Goal: Task Accomplishment & Management: Use online tool/utility

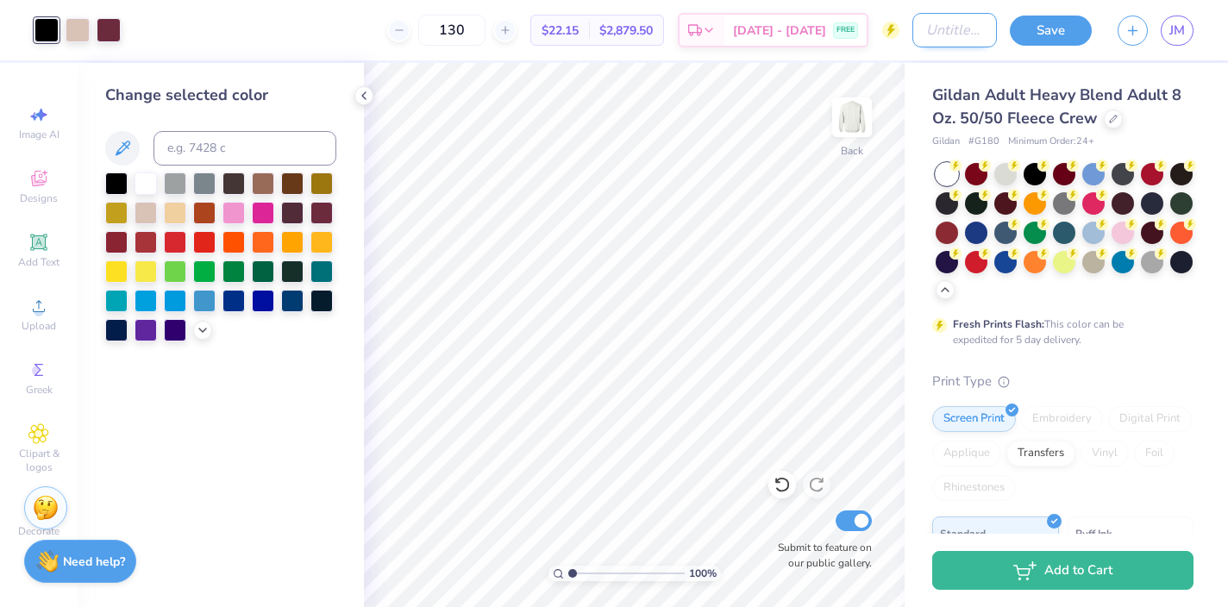
click at [912, 27] on input "Design Title" at bounding box center [954, 30] width 85 height 34
type input "test"
click at [1037, 28] on button "Save" at bounding box center [1051, 28] width 82 height 30
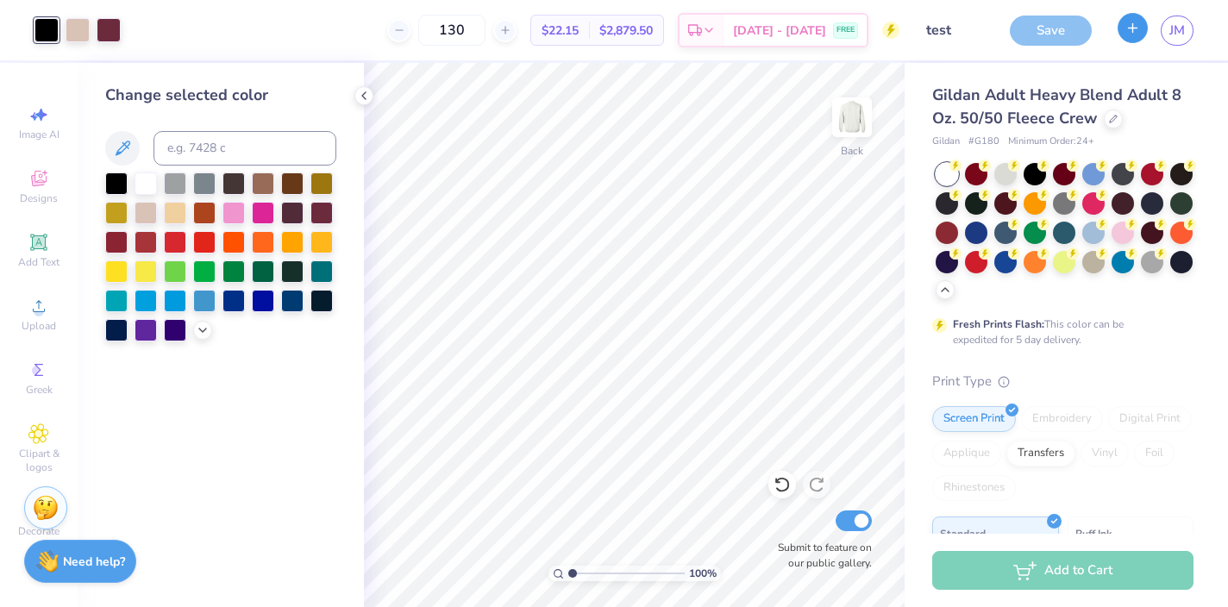
click at [1133, 31] on icon "button" at bounding box center [1133, 28] width 15 height 15
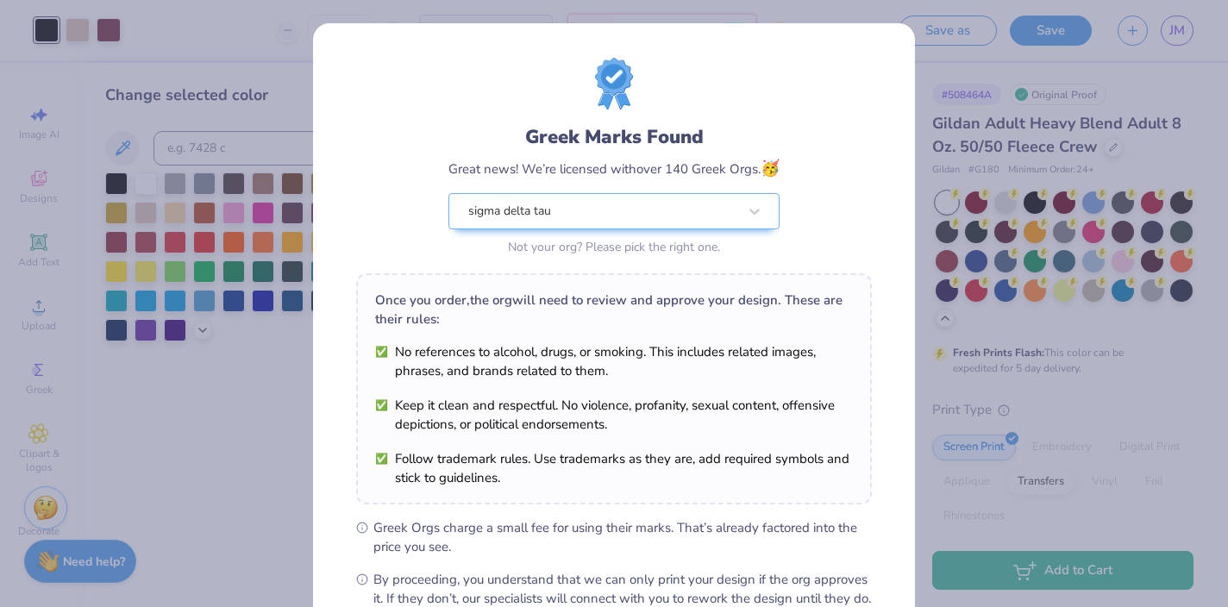
scroll to position [200, 0]
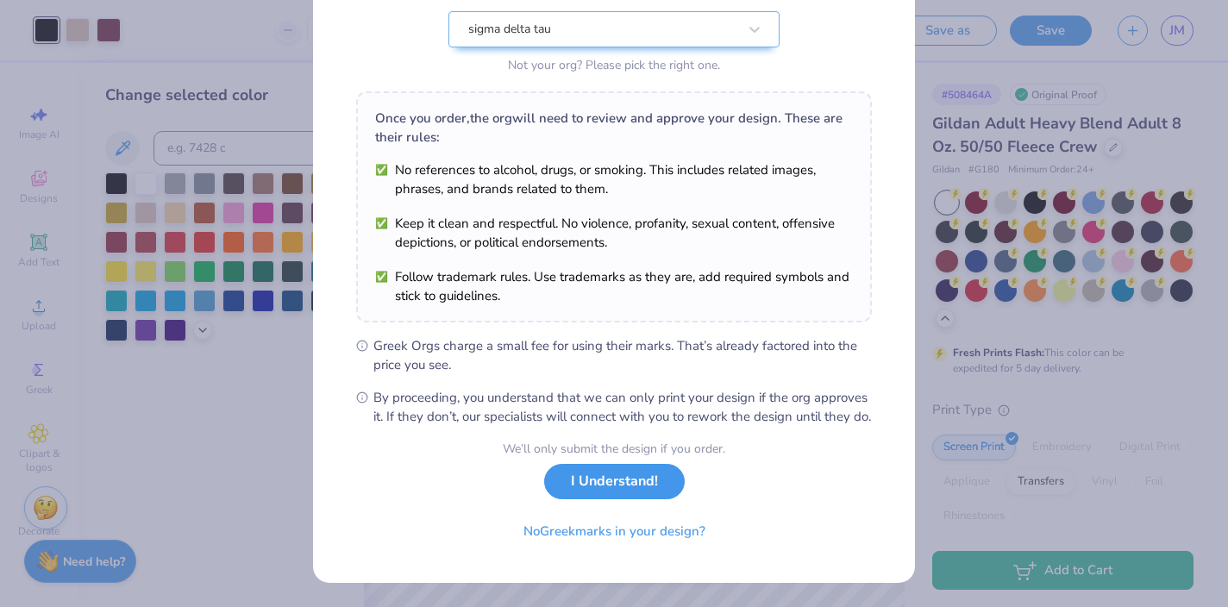
click at [598, 479] on button "I Understand!" at bounding box center [614, 481] width 141 height 35
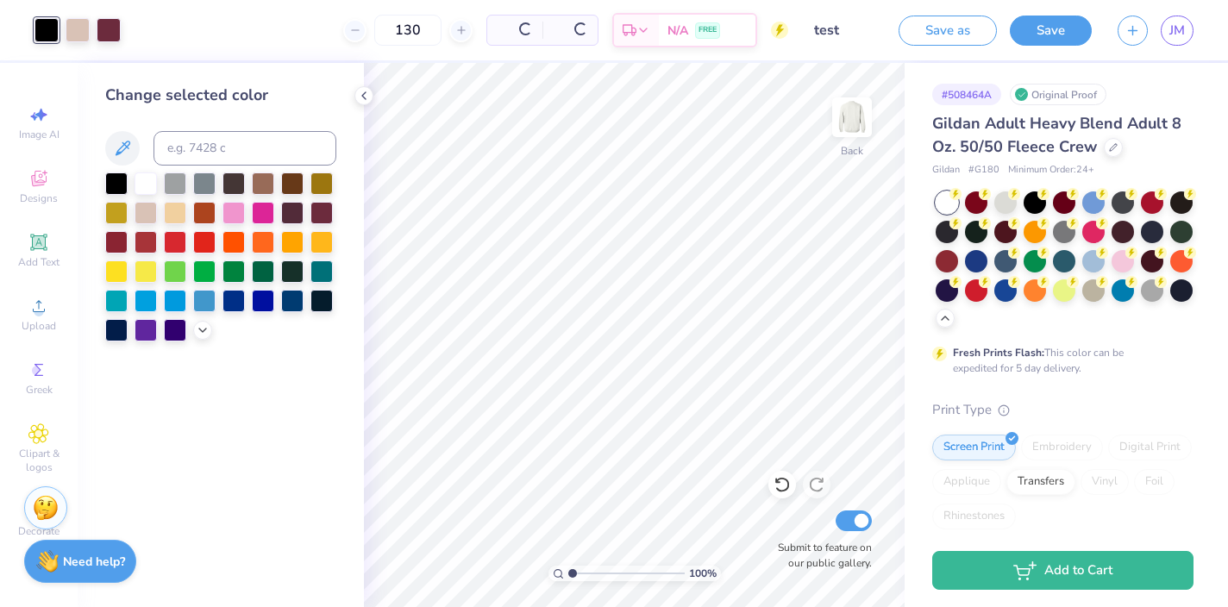
scroll to position [0, 0]
click at [1125, 29] on button "button" at bounding box center [1133, 28] width 30 height 30
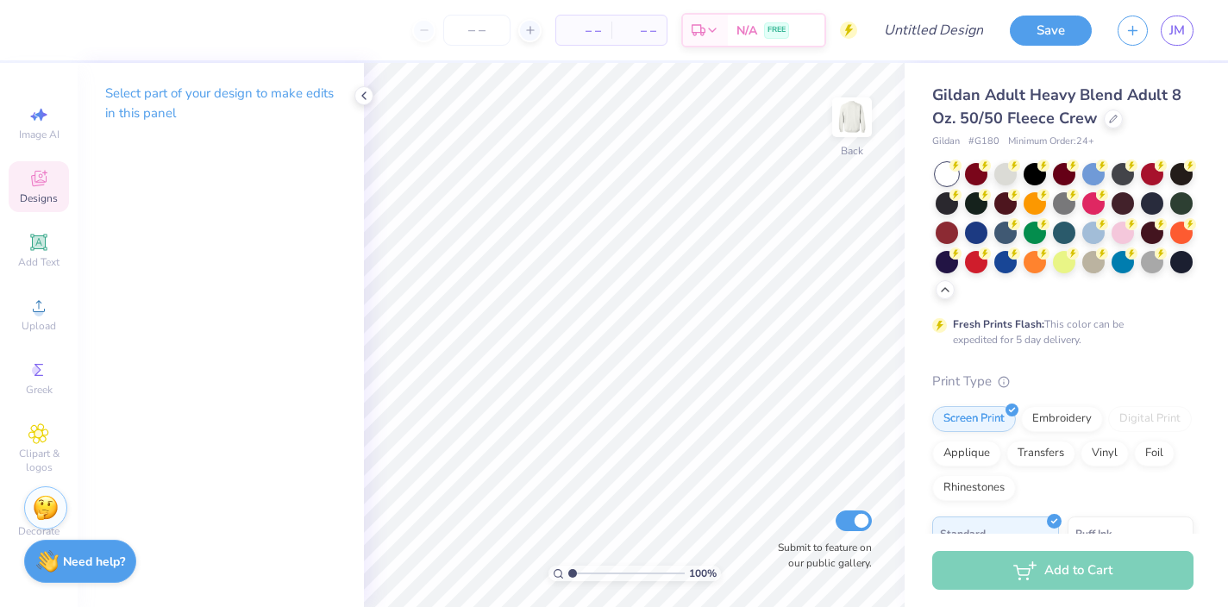
click at [48, 193] on span "Designs" at bounding box center [39, 198] width 38 height 14
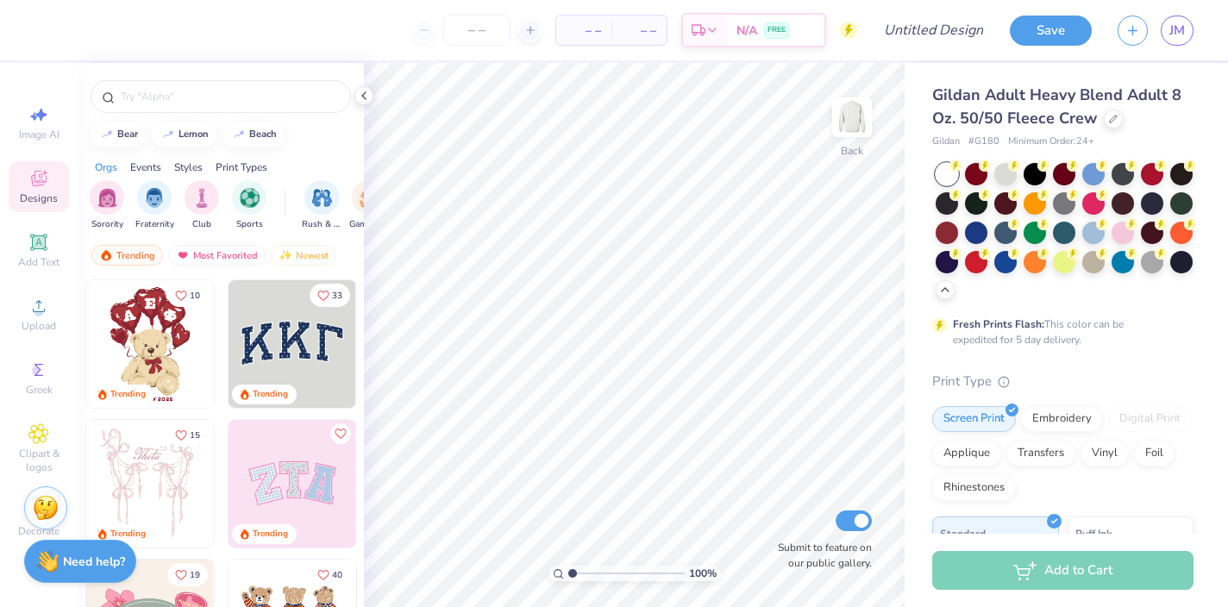
click at [150, 165] on div "Events" at bounding box center [145, 168] width 31 height 16
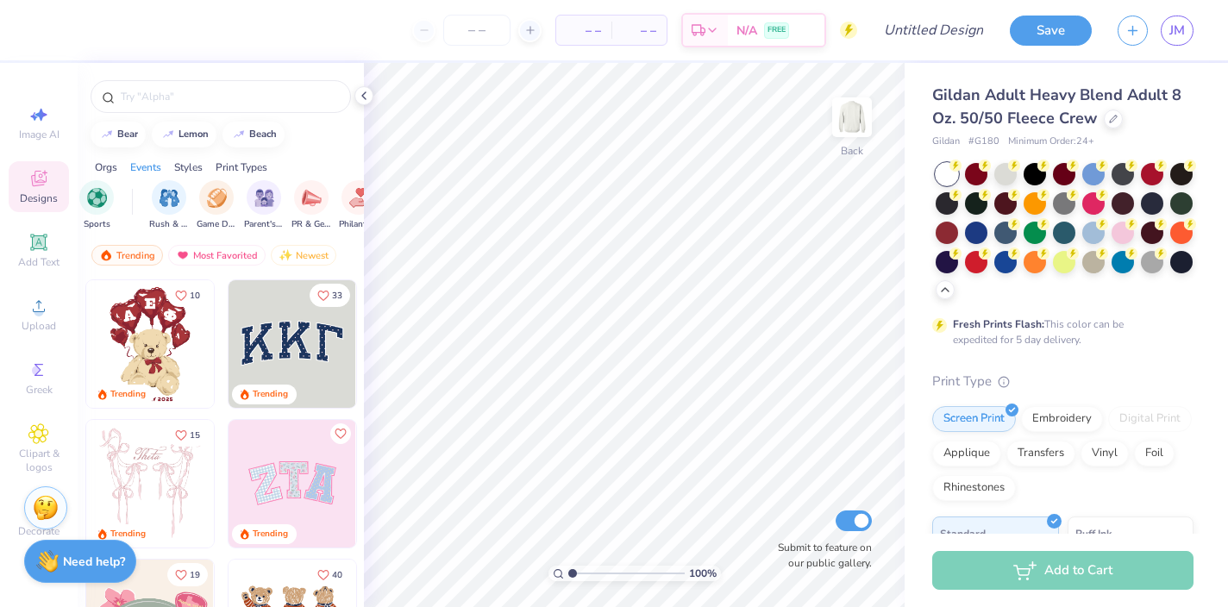
scroll to position [0, 215]
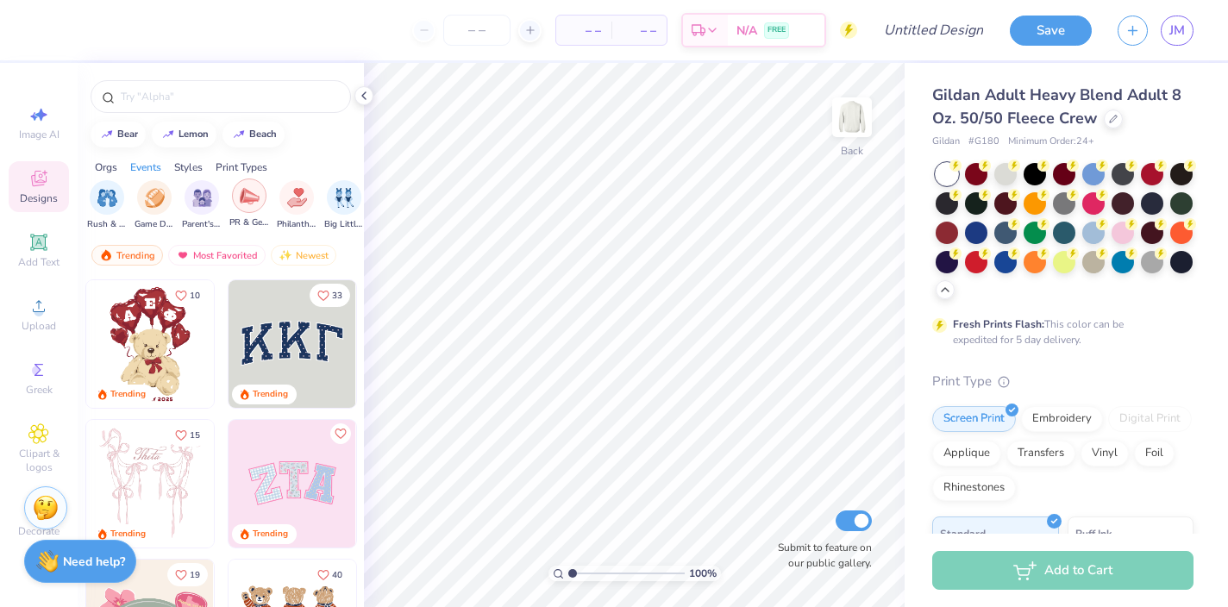
click at [249, 203] on img "filter for PR & General" at bounding box center [250, 196] width 20 height 20
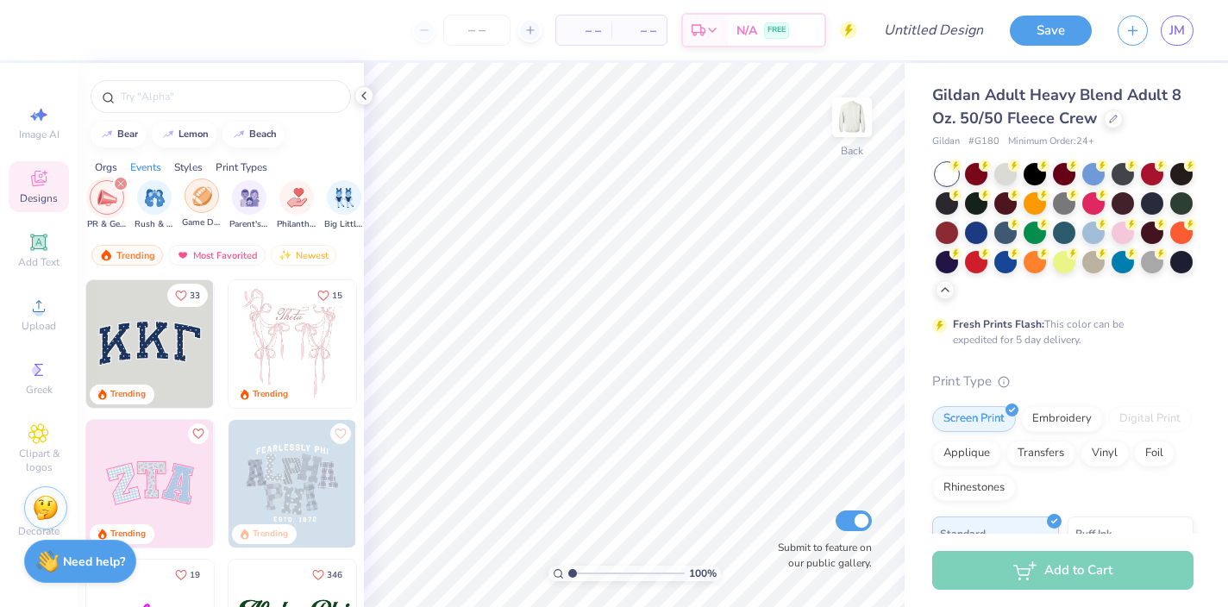
click at [190, 199] on div "filter for Game Day" at bounding box center [202, 196] width 34 height 34
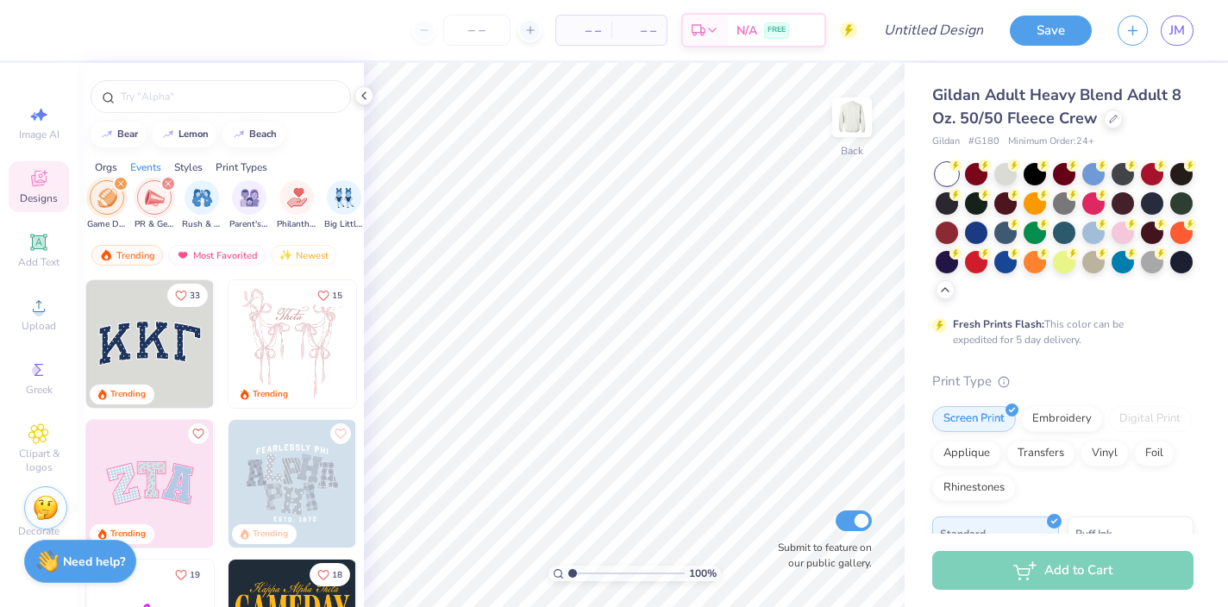
click at [168, 181] on icon "filter for PR & General" at bounding box center [168, 183] width 7 height 7
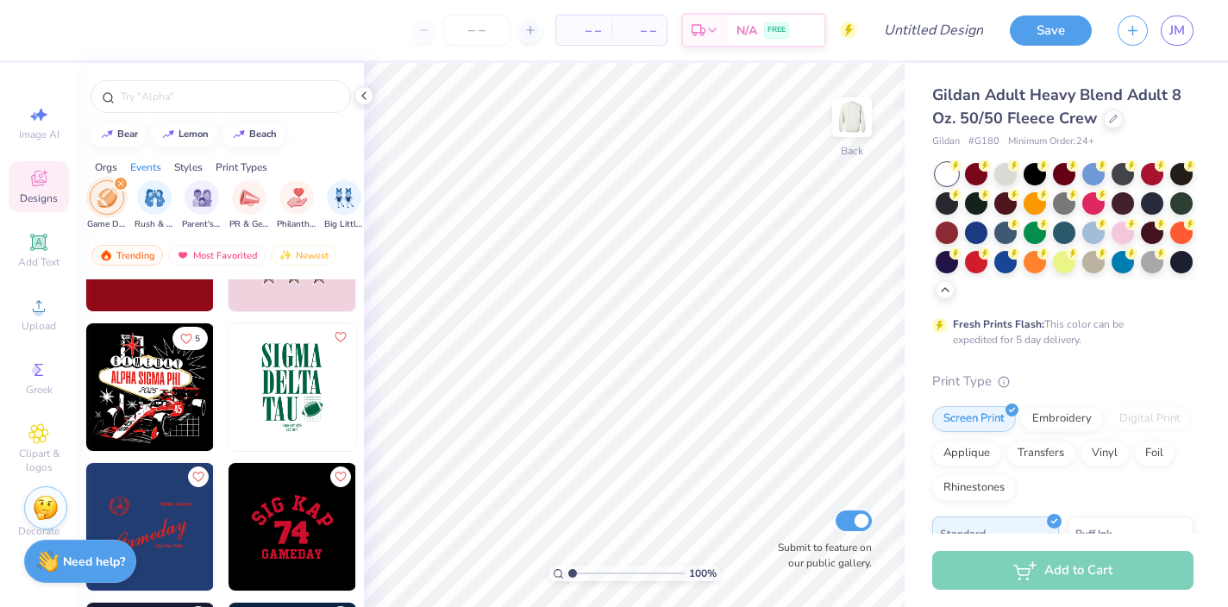
scroll to position [656, 0]
click at [156, 390] on img at bounding box center [150, 387] width 128 height 128
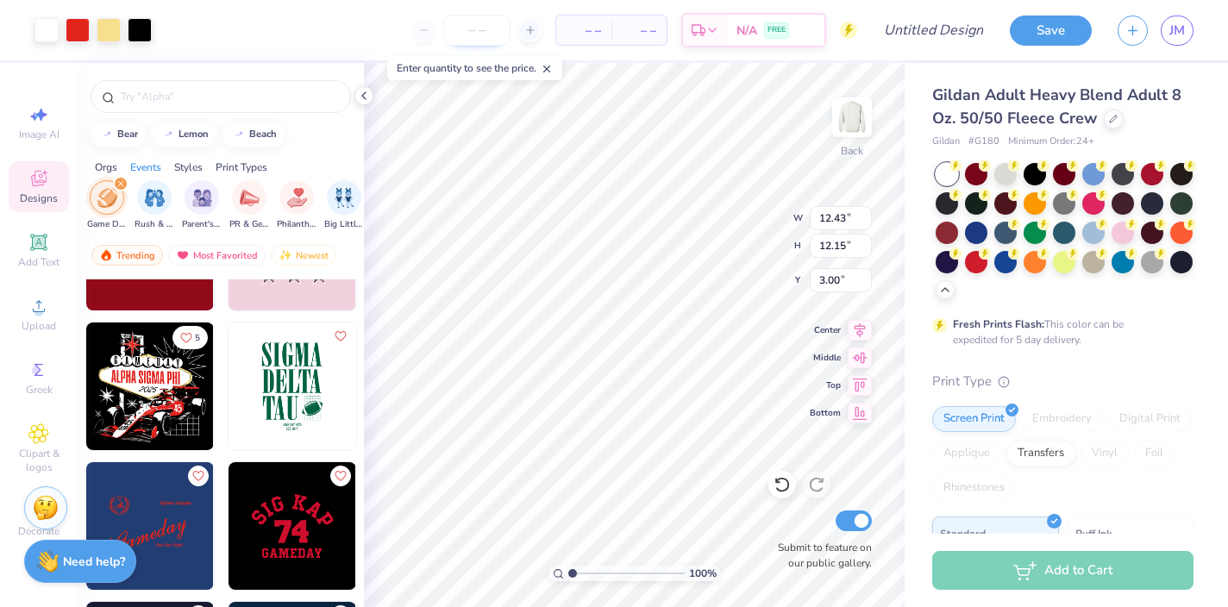
click at [470, 34] on input "number" at bounding box center [476, 30] width 67 height 31
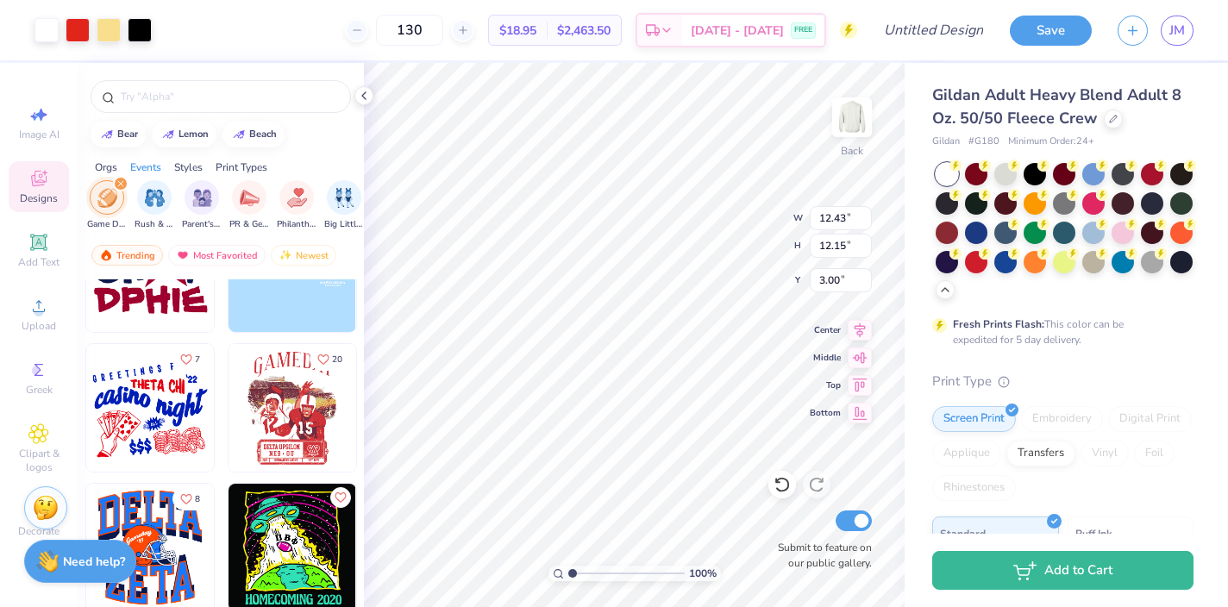
scroll to position [1897, 0]
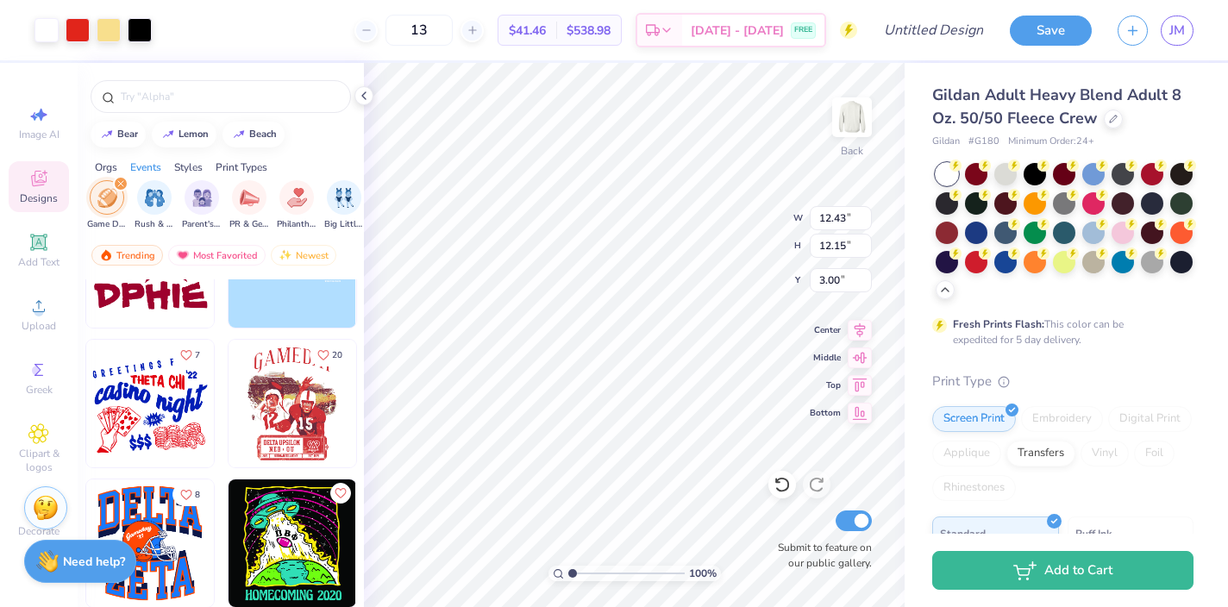
type input "13"
click at [276, 402] on img at bounding box center [293, 404] width 128 height 128
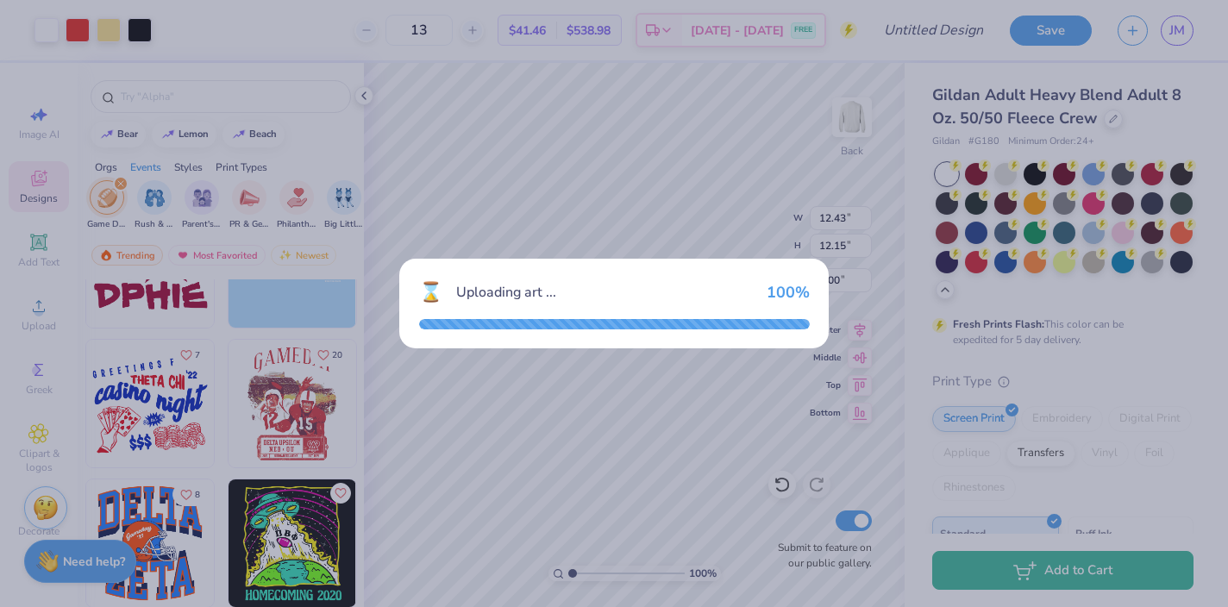
type input "9.24"
type input "10.85"
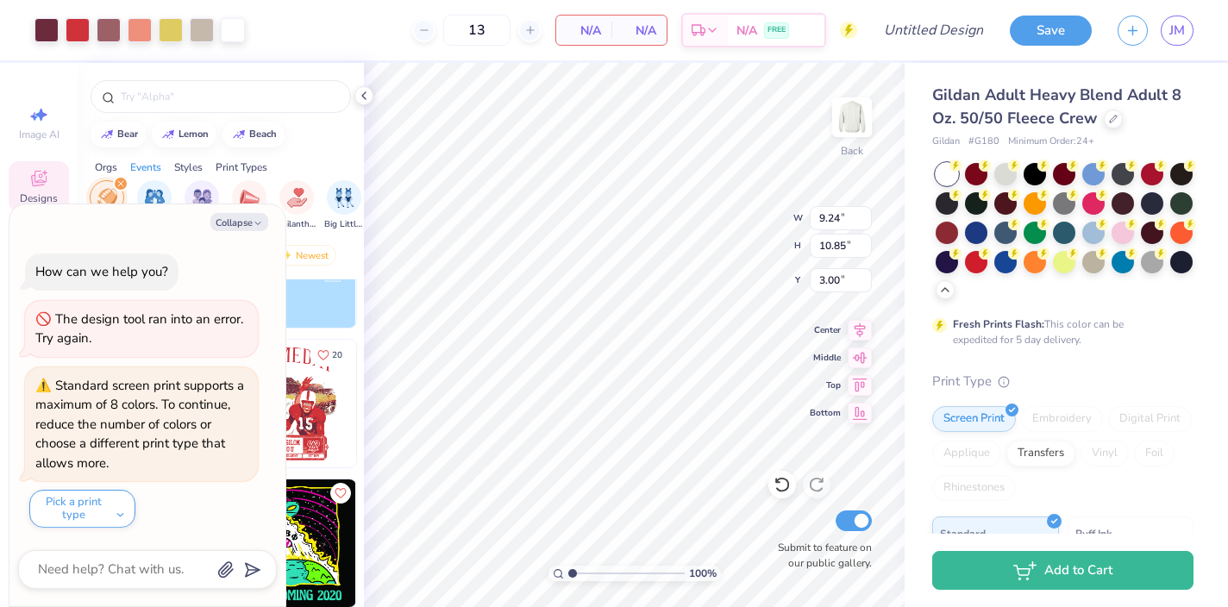
type textarea "x"
type input "12.43"
type input "12.15"
type textarea "x"
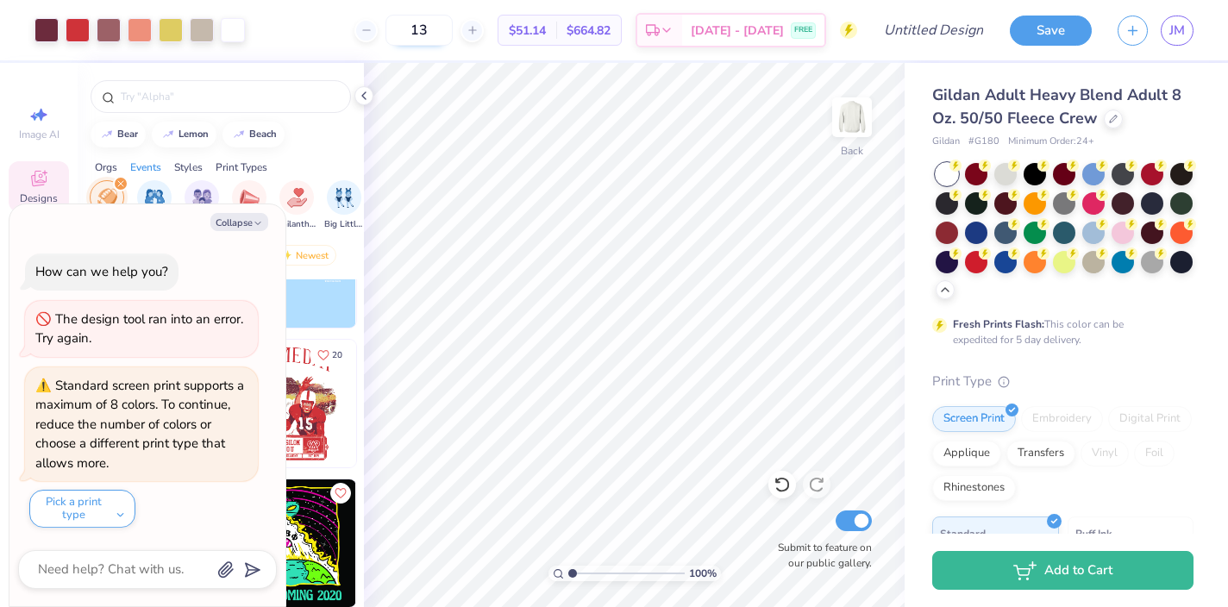
click at [442, 28] on input "13" at bounding box center [419, 30] width 67 height 31
type input "130"
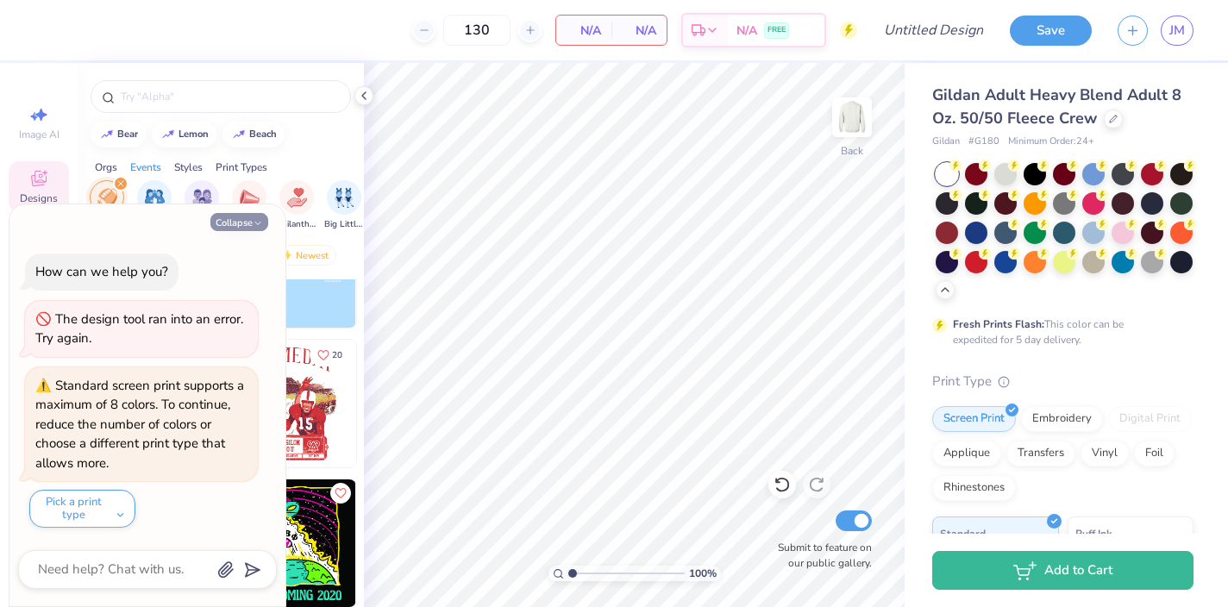
click at [235, 226] on button "Collapse" at bounding box center [239, 222] width 58 height 18
type textarea "x"
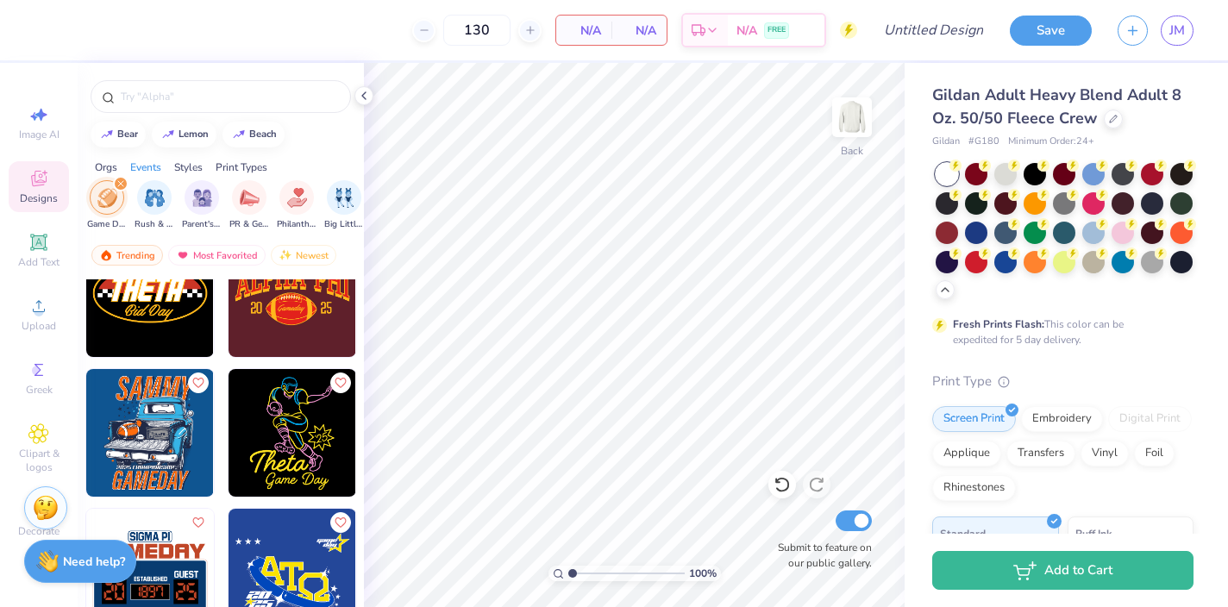
scroll to position [6107, 0]
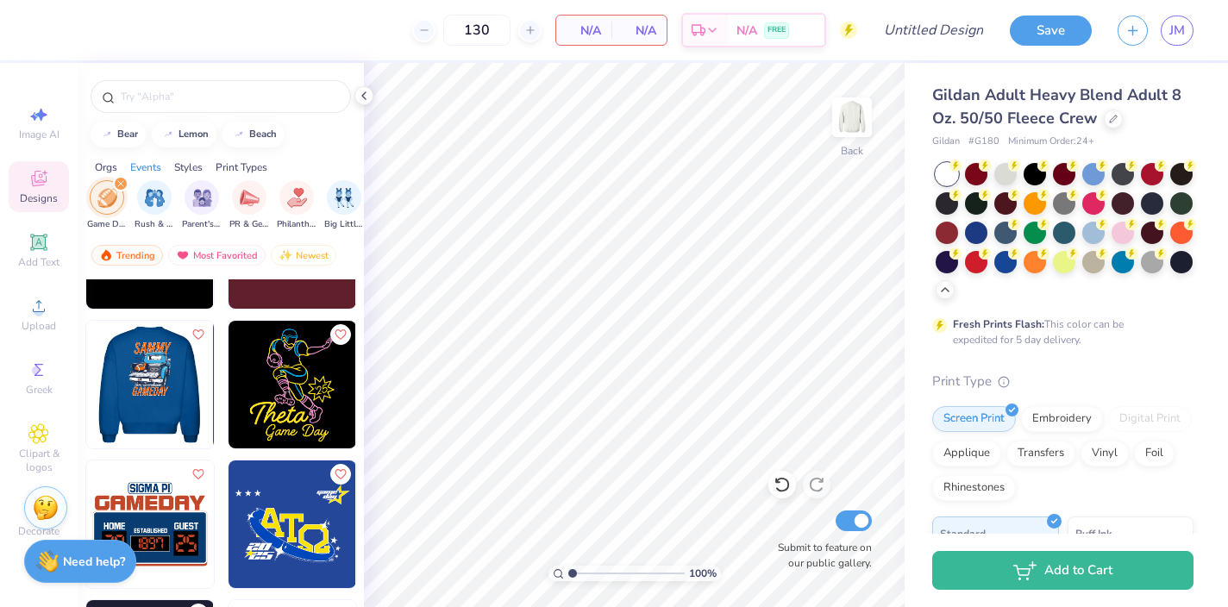
click at [158, 382] on img at bounding box center [149, 385] width 128 height 128
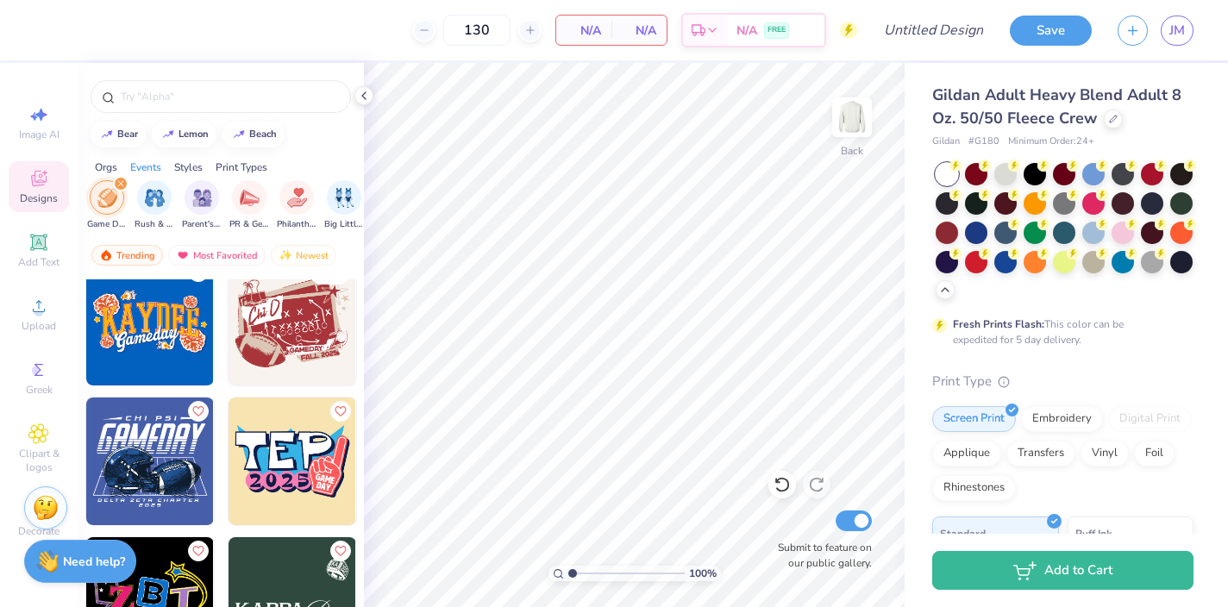
scroll to position [6590, 0]
click at [150, 453] on img at bounding box center [150, 461] width 128 height 128
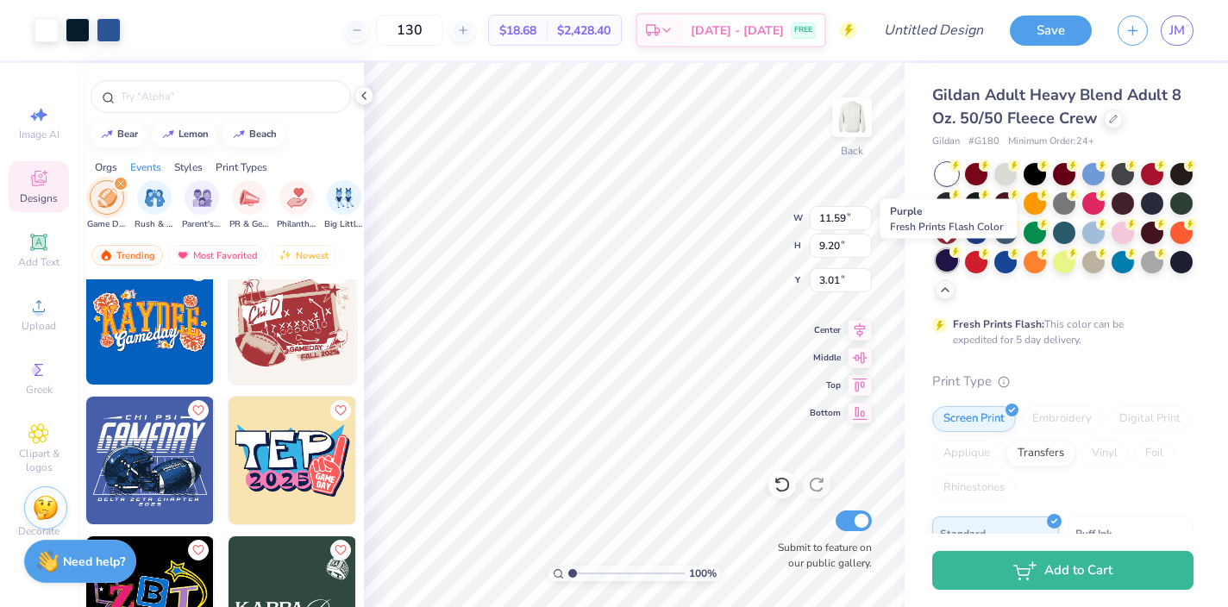
click at [950, 262] on div at bounding box center [947, 260] width 22 height 22
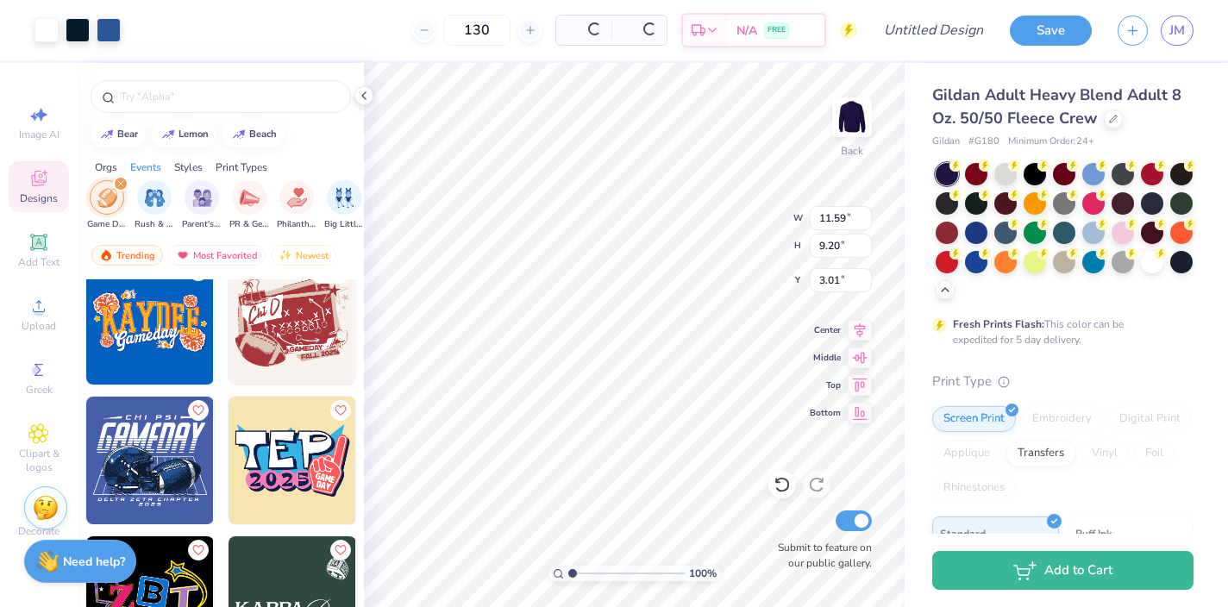
click at [1030, 170] on div at bounding box center [1035, 174] width 22 height 22
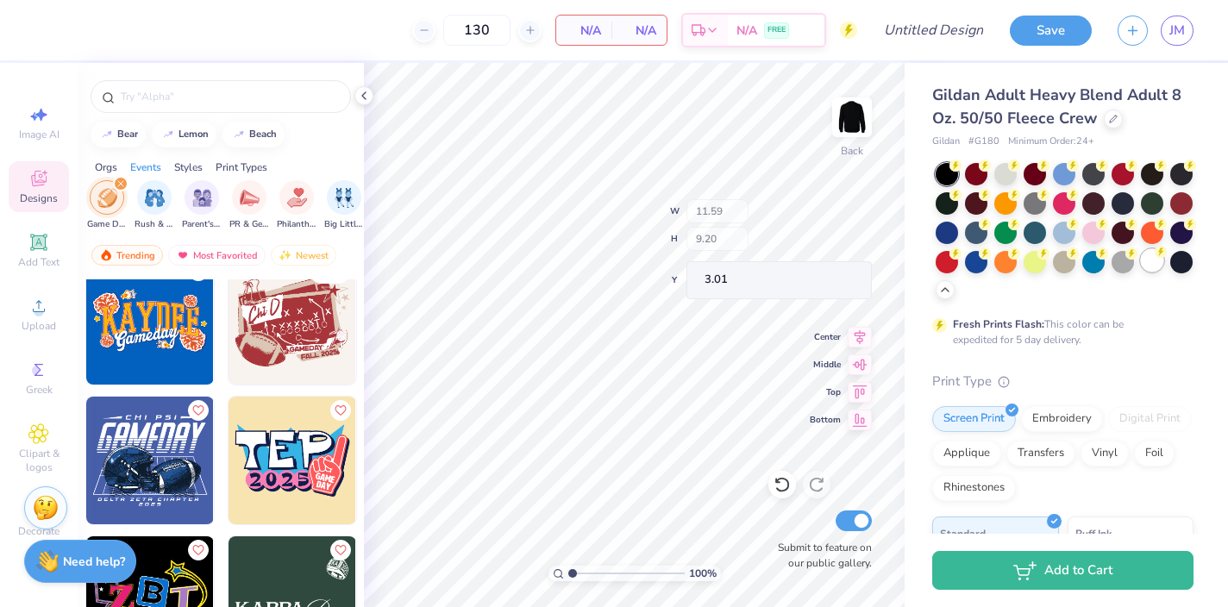
click at [1152, 261] on div at bounding box center [1152, 260] width 22 height 22
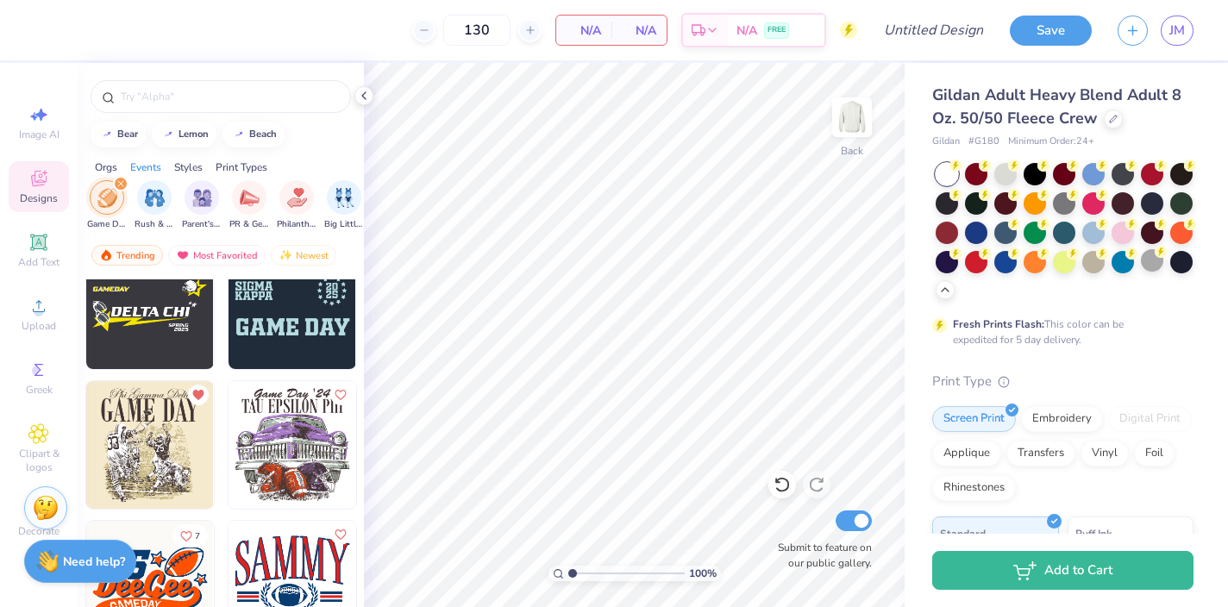
scroll to position [7176, 0]
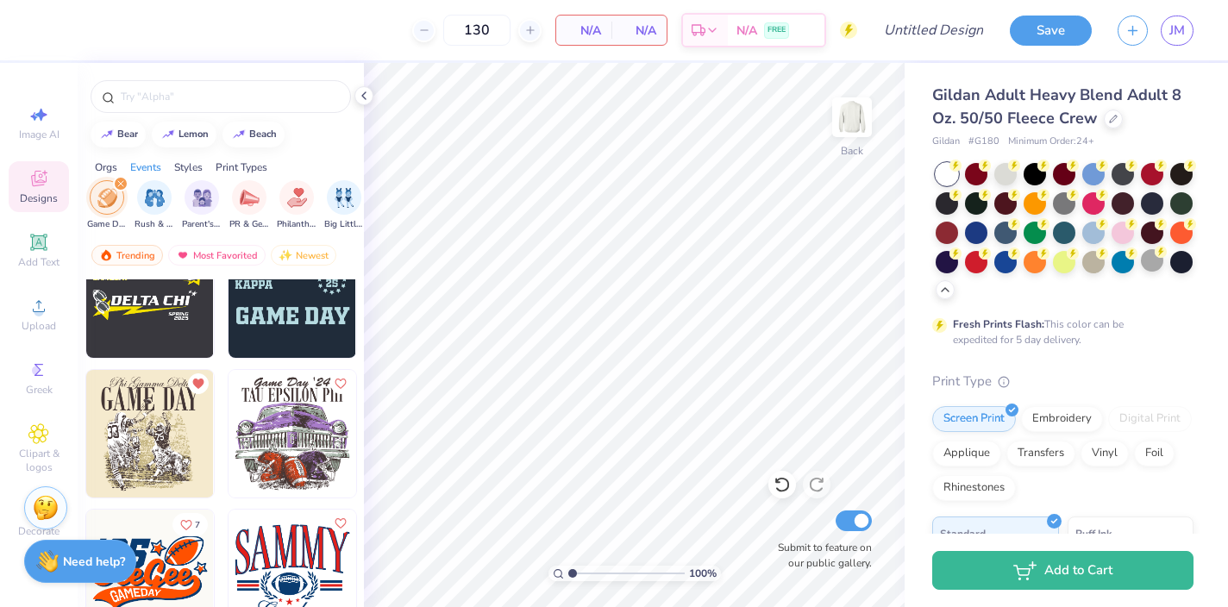
click at [146, 442] on img at bounding box center [150, 434] width 128 height 128
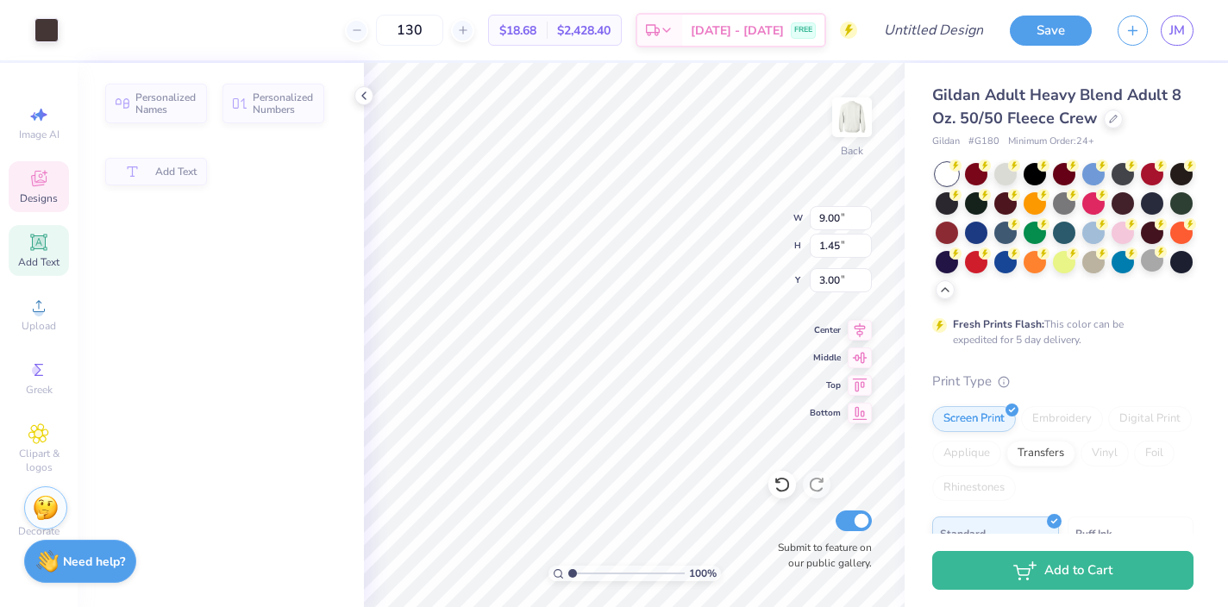
type input "9.00"
type input "1.45"
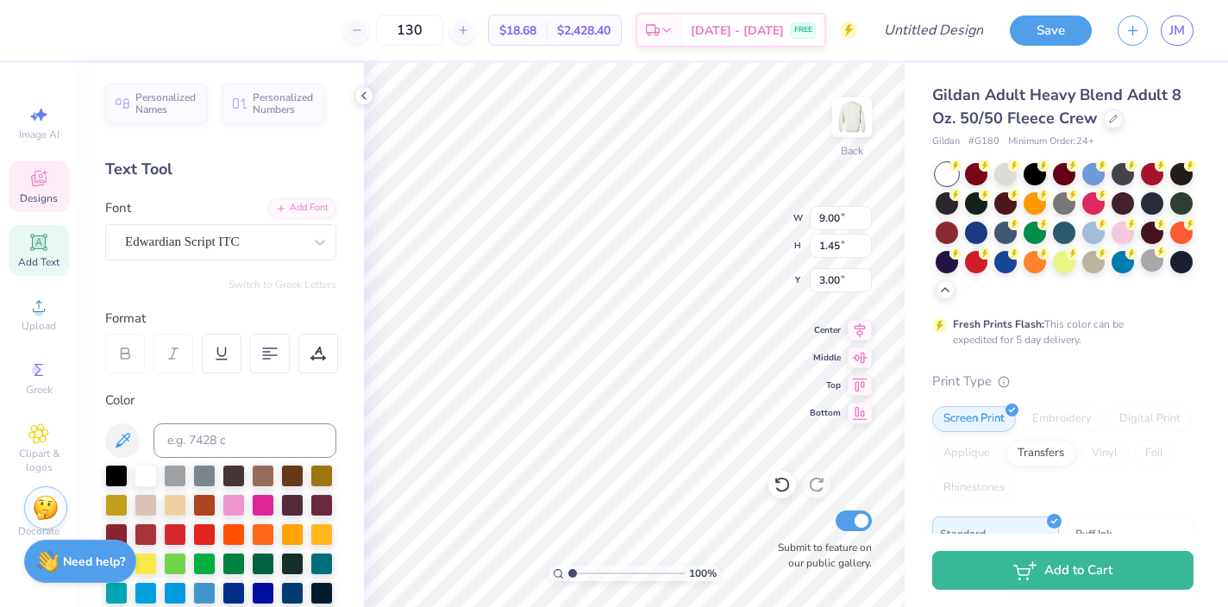
scroll to position [0, 5]
type textarea "Sig Delt X Delta Phi"
type input "10.89"
type input "2.62"
type input "4.17"
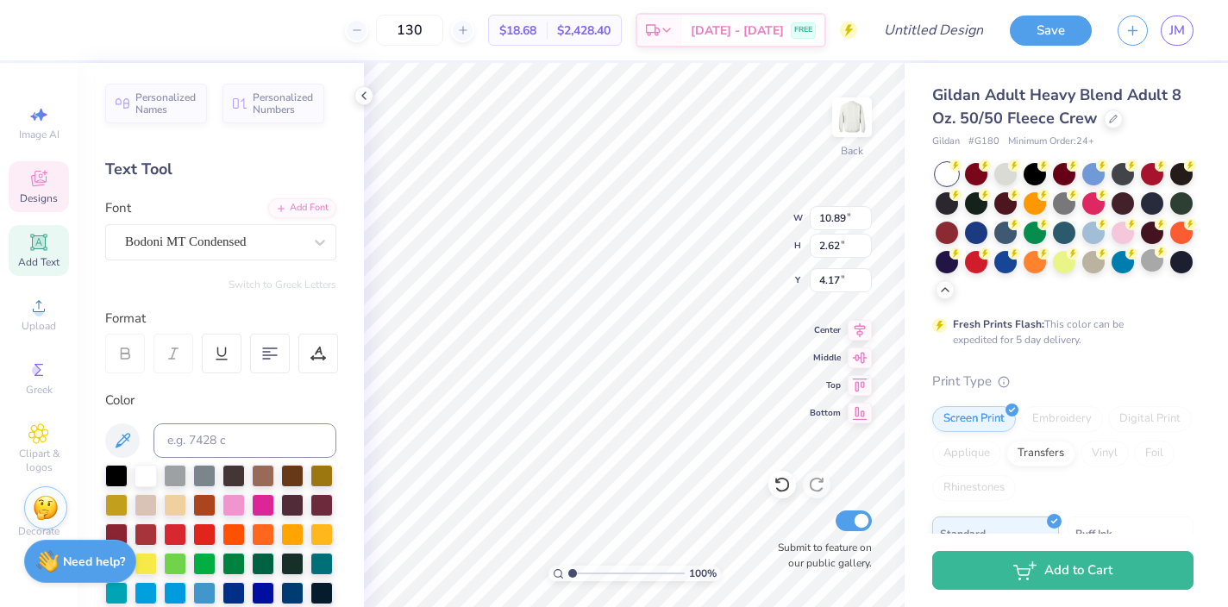
scroll to position [0, 3]
type textarea "HOMECOMING"
type input "12.82"
type input "2.28"
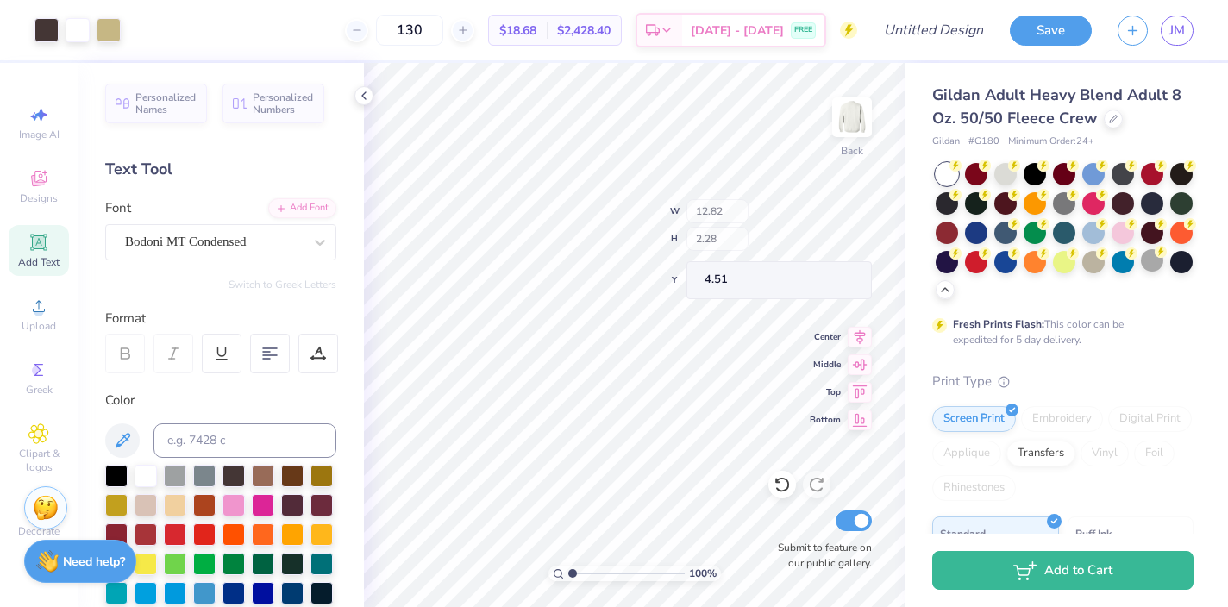
type input "4.42"
type input "13.77"
type input "13.84"
type input "1.95"
click at [77, 24] on div at bounding box center [78, 28] width 24 height 24
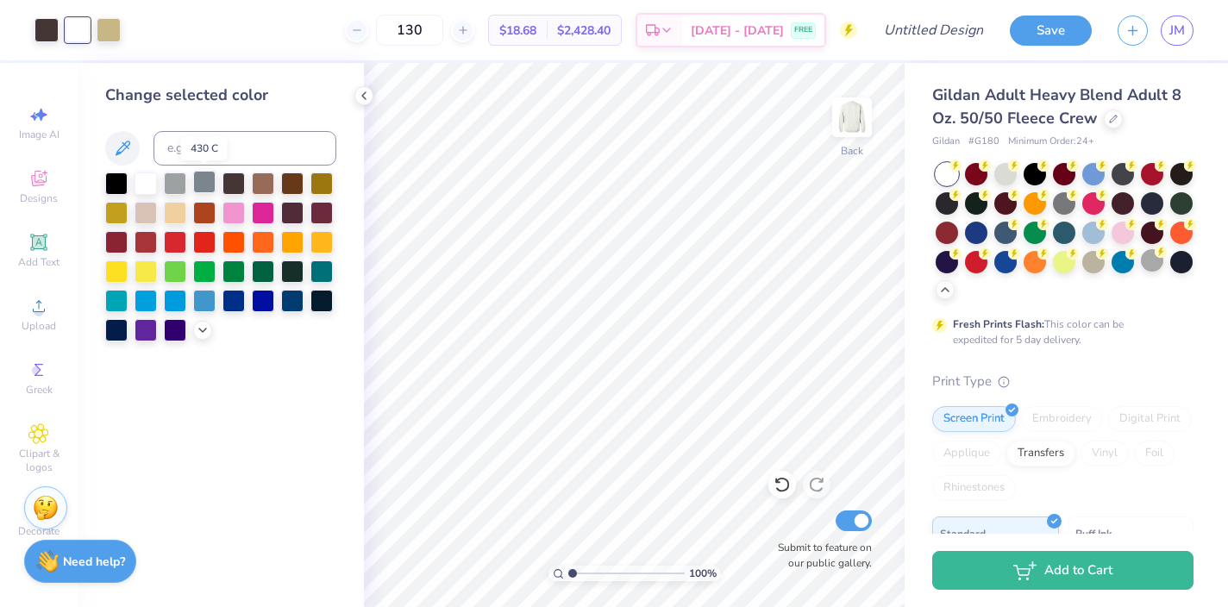
click at [202, 185] on div at bounding box center [204, 182] width 22 height 22
click at [173, 185] on div at bounding box center [175, 182] width 22 height 22
click at [116, 241] on div at bounding box center [116, 240] width 22 height 22
click at [203, 241] on div at bounding box center [204, 240] width 22 height 22
click at [176, 242] on div at bounding box center [175, 240] width 22 height 22
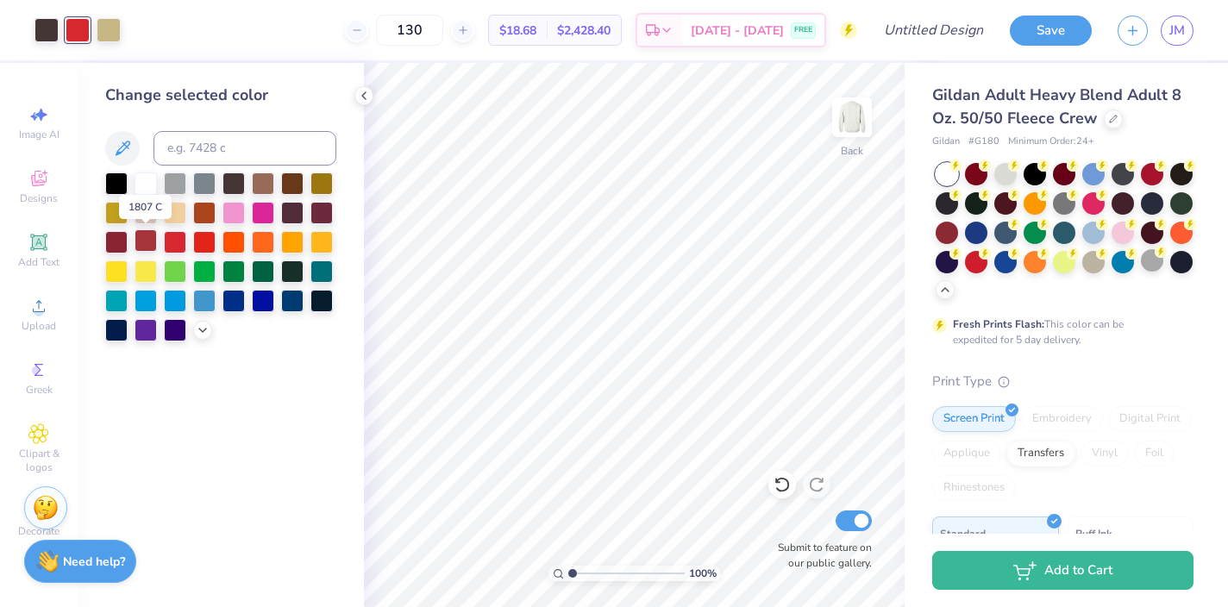
click at [145, 238] on div at bounding box center [146, 240] width 22 height 22
click at [140, 208] on div at bounding box center [146, 211] width 22 height 22
click at [204, 329] on polyline at bounding box center [202, 328] width 7 height 3
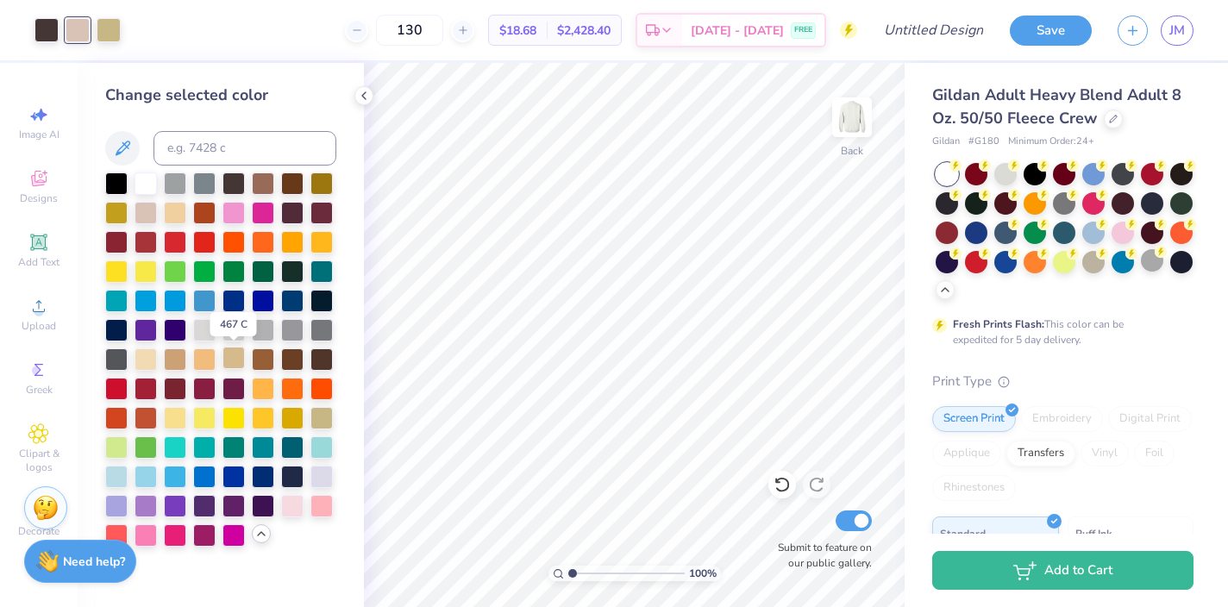
click at [236, 362] on div at bounding box center [234, 358] width 22 height 22
click at [264, 359] on div at bounding box center [263, 358] width 22 height 22
click at [235, 367] on div at bounding box center [234, 358] width 22 height 22
click at [145, 353] on div at bounding box center [146, 358] width 22 height 22
click at [199, 333] on div at bounding box center [204, 328] width 22 height 22
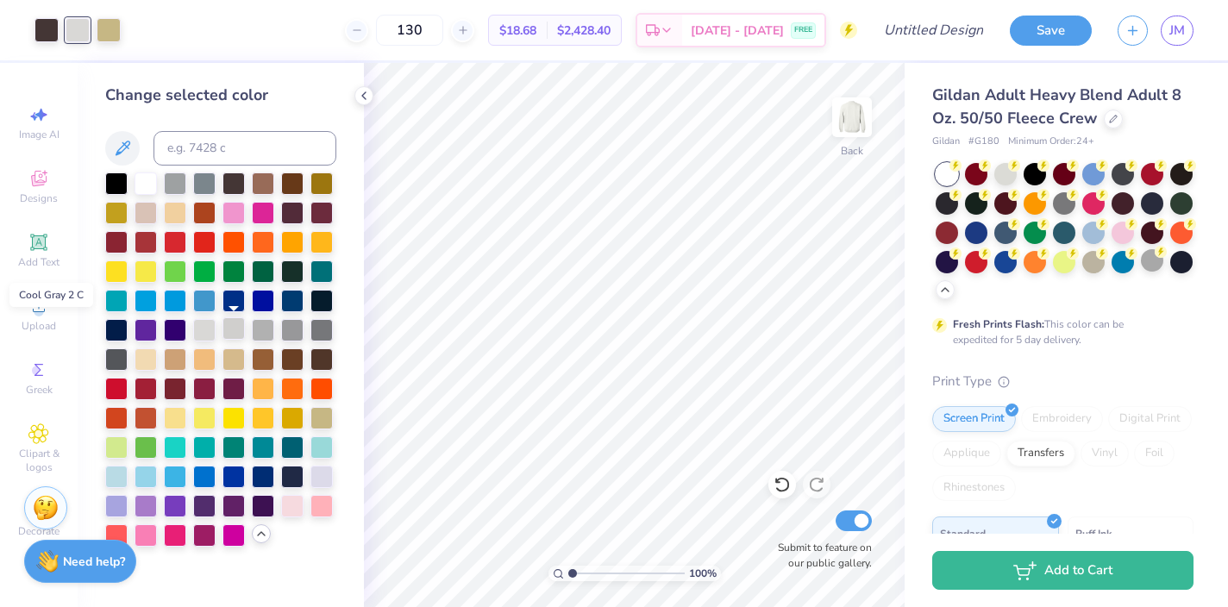
click at [233, 336] on div at bounding box center [234, 328] width 22 height 22
click at [262, 330] on div at bounding box center [263, 328] width 22 height 22
click at [145, 358] on div at bounding box center [146, 358] width 22 height 22
click at [117, 479] on div at bounding box center [116, 475] width 22 height 22
click at [282, 503] on div at bounding box center [292, 504] width 22 height 22
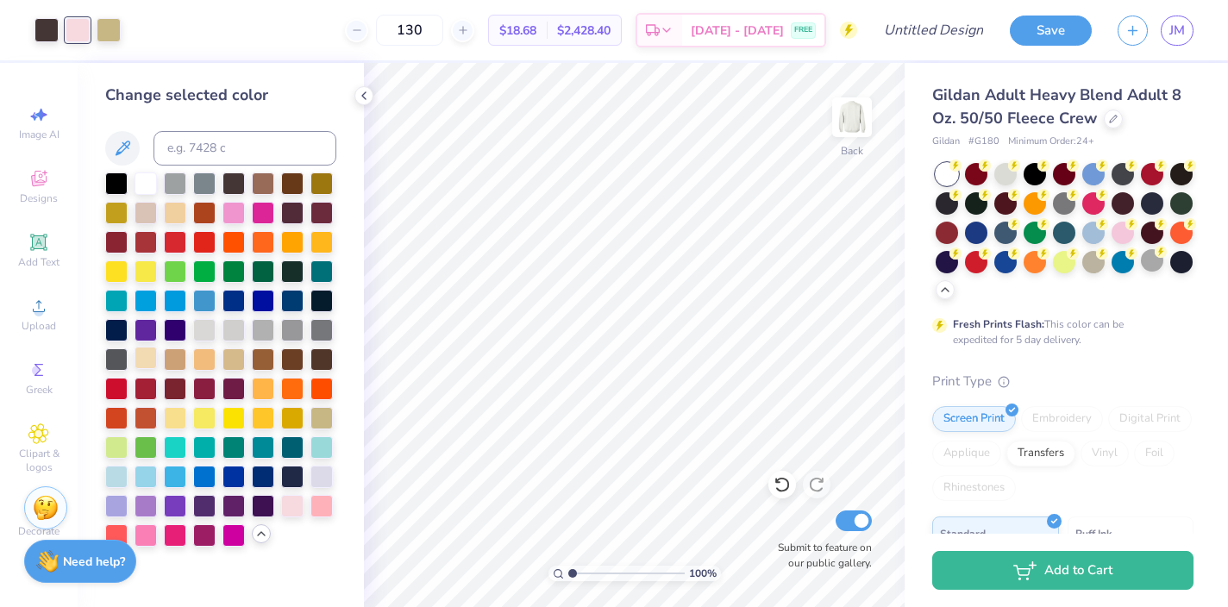
click at [149, 359] on div at bounding box center [146, 358] width 22 height 22
click at [113, 26] on div at bounding box center [109, 28] width 24 height 24
click at [260, 359] on div at bounding box center [263, 358] width 22 height 22
click at [318, 506] on div at bounding box center [321, 504] width 22 height 22
click at [172, 213] on div at bounding box center [175, 211] width 22 height 22
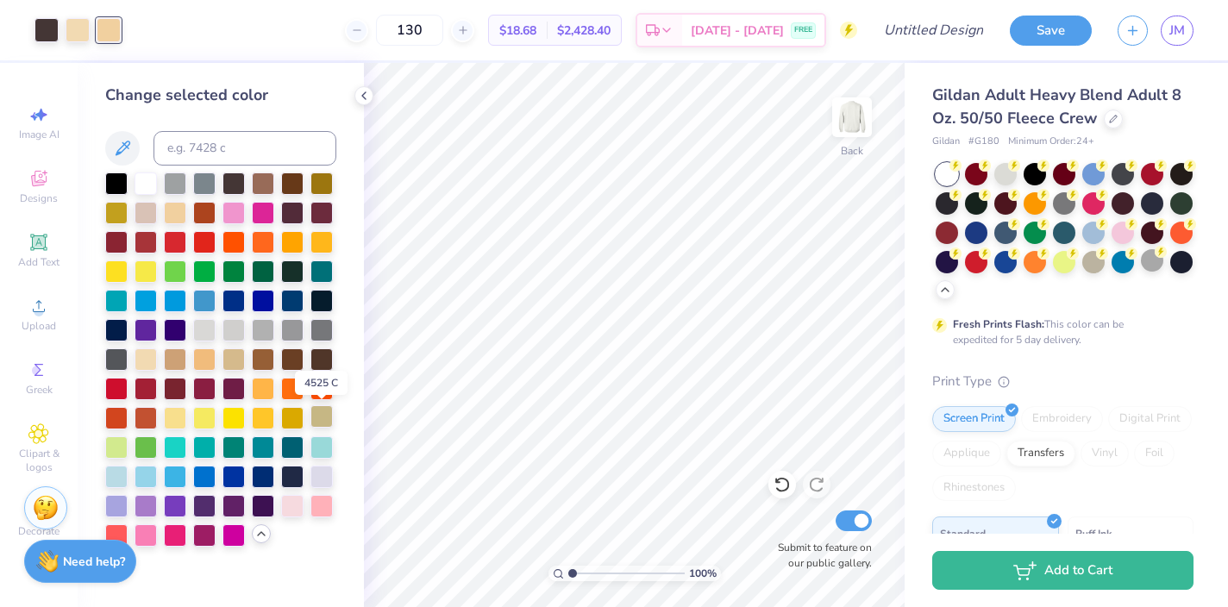
click at [326, 421] on div at bounding box center [321, 416] width 22 height 22
click at [364, 100] on icon at bounding box center [364, 96] width 14 height 14
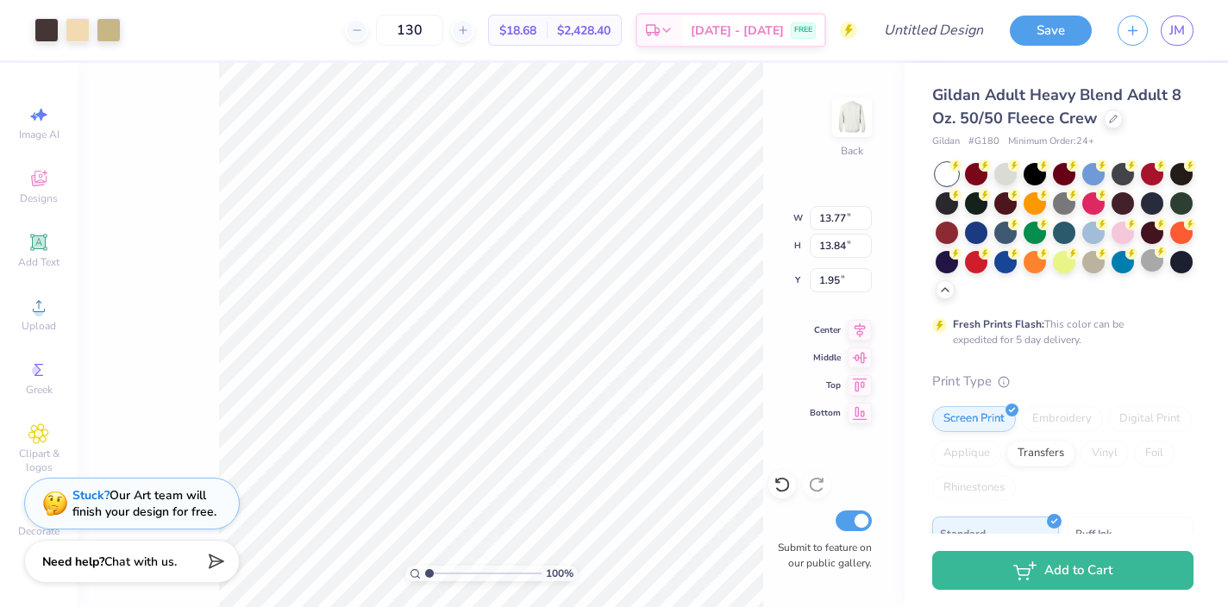
click at [209, 228] on div "100 % Back W 13.77 13.77 " H 13.84 13.84 " Y 1.95 1.95 " Center Middle Top Bott…" at bounding box center [491, 335] width 827 height 544
click at [209, 228] on div "100 % Back W 13.77 H 13.84 Y 1.95 Center Middle Top Bottom Submit to feature on…" at bounding box center [491, 335] width 827 height 544
click at [78, 28] on div at bounding box center [78, 28] width 24 height 24
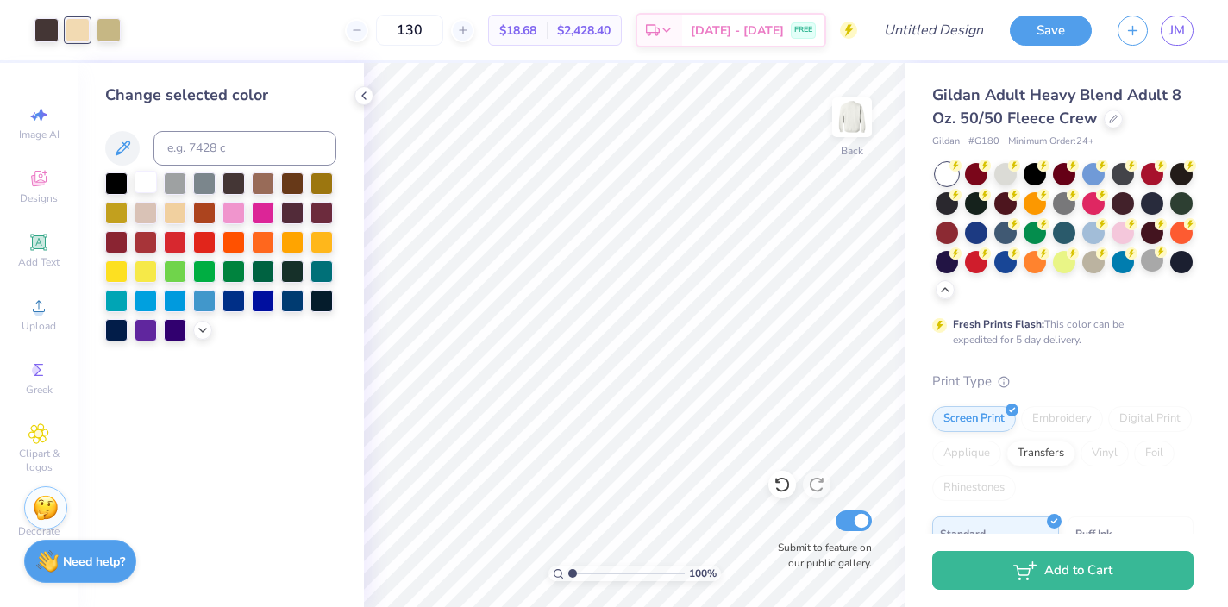
click at [135, 191] on div at bounding box center [146, 182] width 22 height 22
click at [1181, 259] on div at bounding box center [1181, 260] width 22 height 22
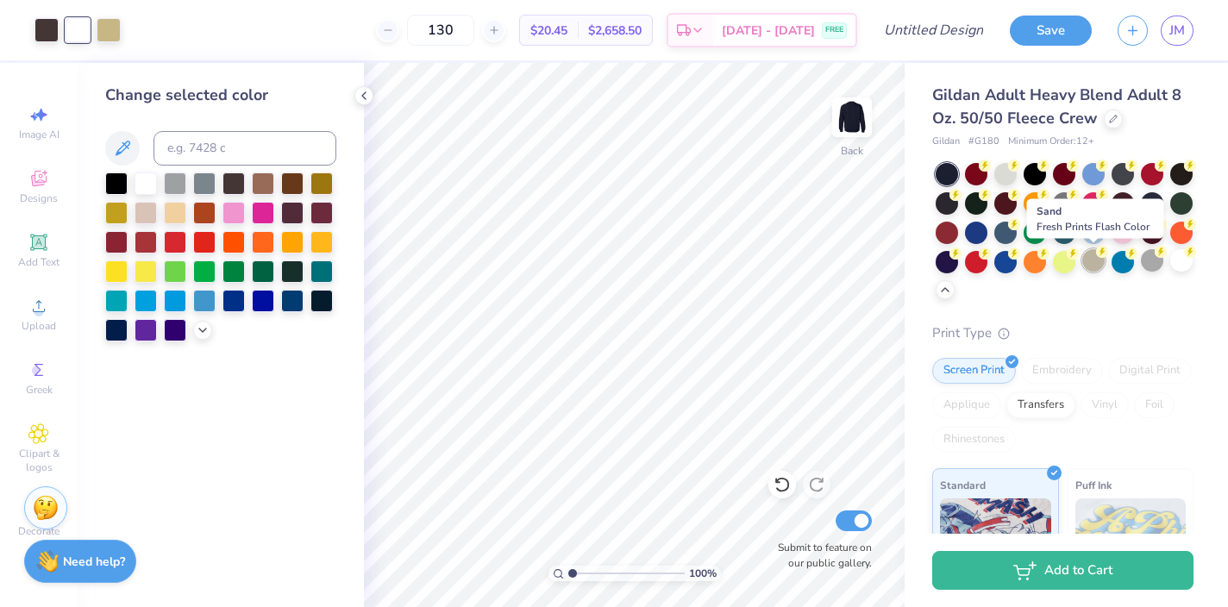
click at [1091, 263] on div at bounding box center [1093, 260] width 22 height 22
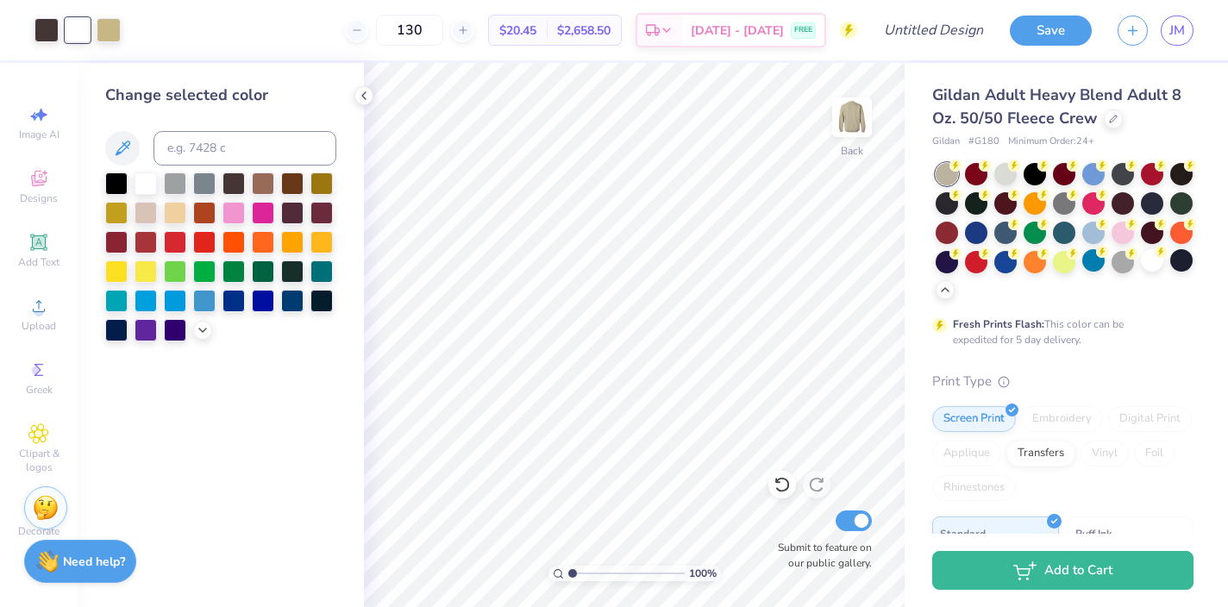
click at [1013, 176] on div at bounding box center [1005, 174] width 22 height 22
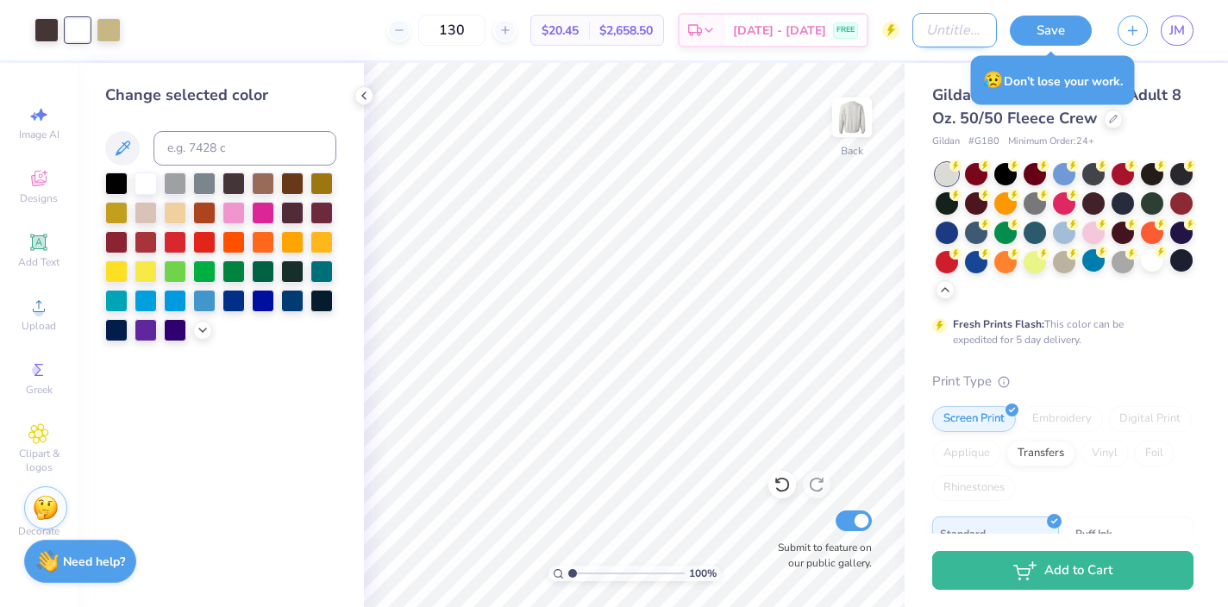
click at [915, 33] on input "Design Title" at bounding box center [954, 30] width 85 height 34
type input "hoco"
click at [1035, 30] on button "Save" at bounding box center [1051, 28] width 82 height 30
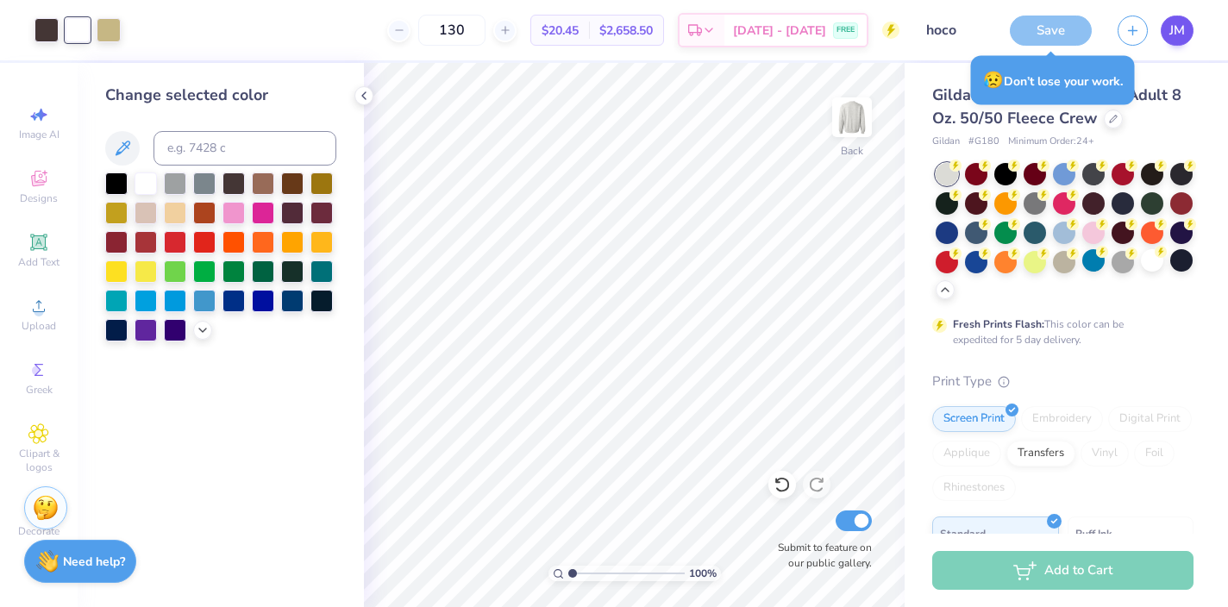
click at [1172, 35] on span "JM" at bounding box center [1178, 31] width 16 height 20
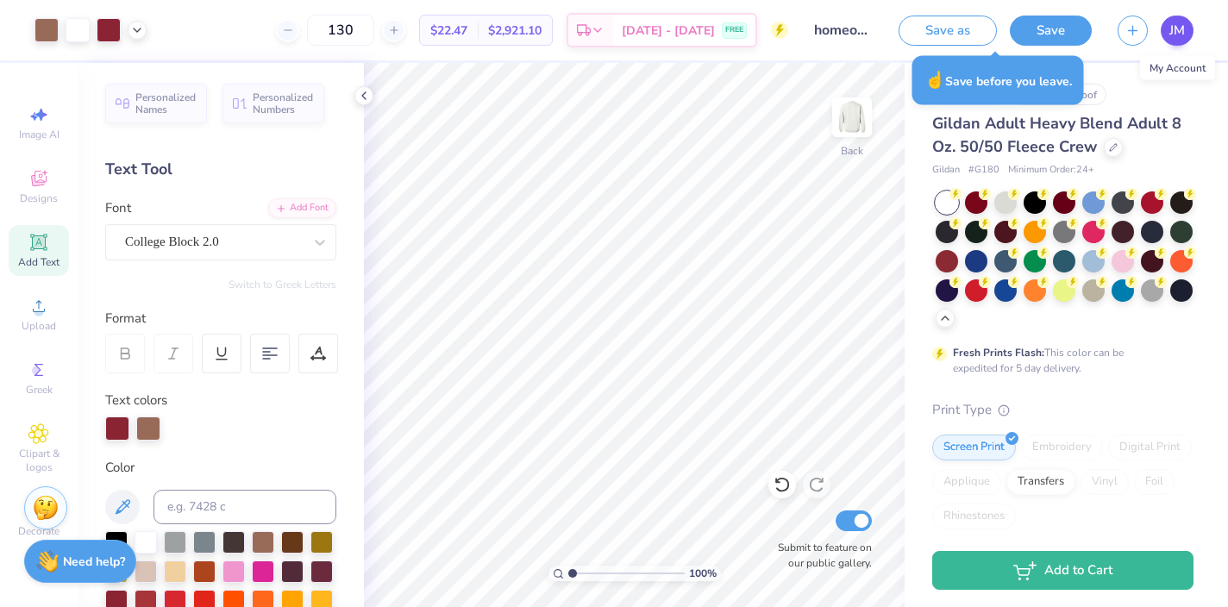
click at [1177, 39] on span "JM" at bounding box center [1178, 31] width 16 height 20
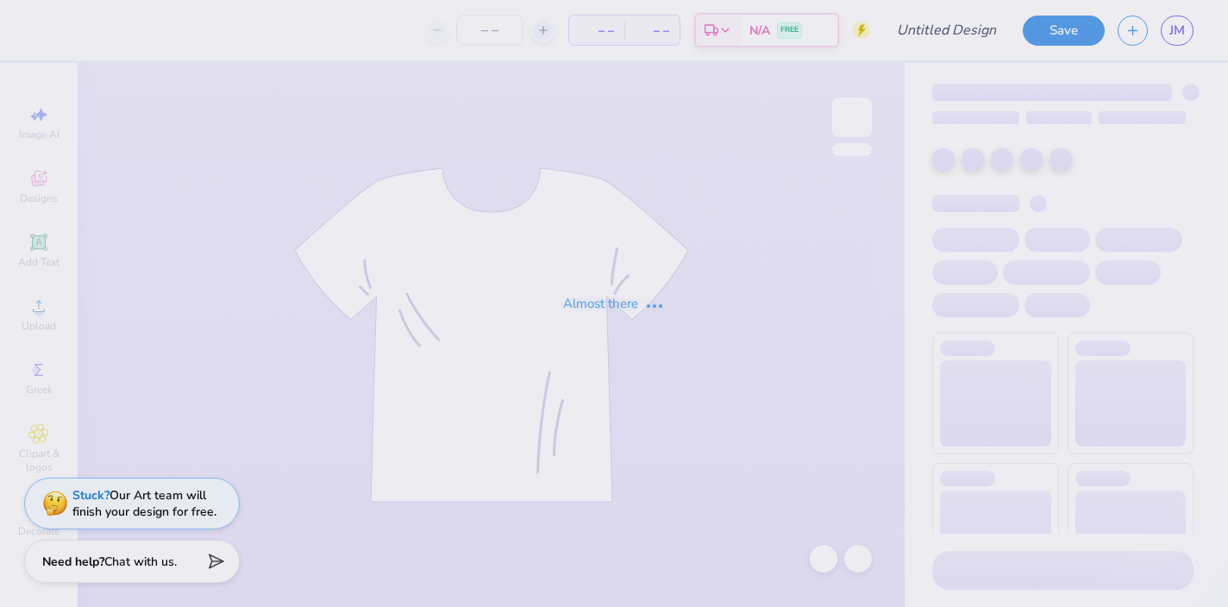
type input "hoco 4"
type input "130"
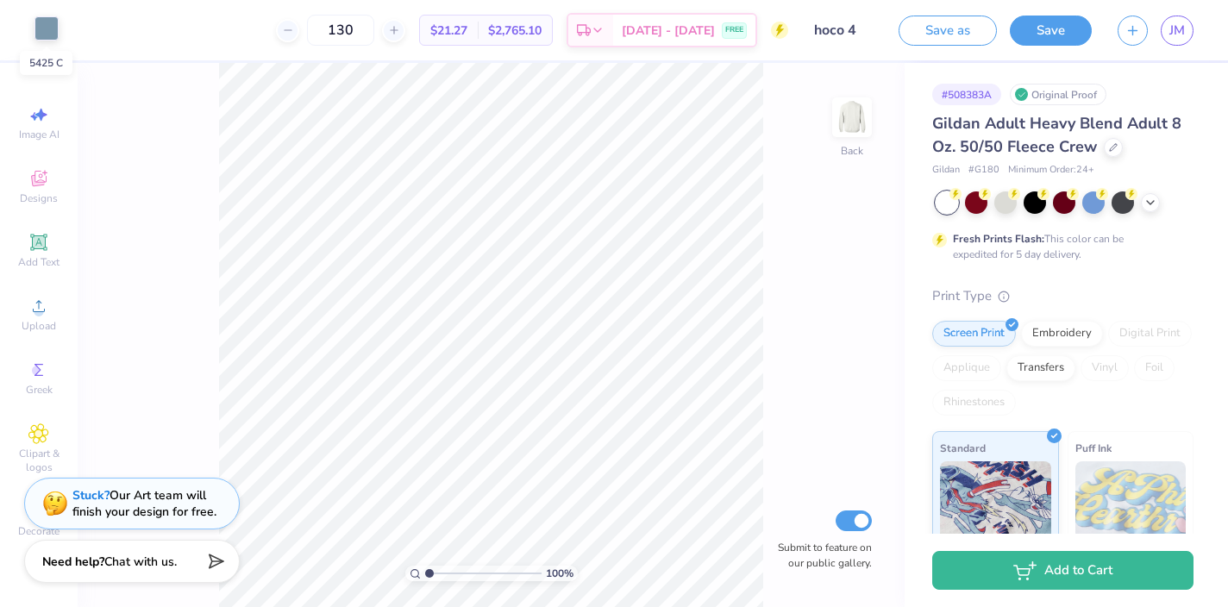
click at [53, 27] on div at bounding box center [46, 28] width 24 height 24
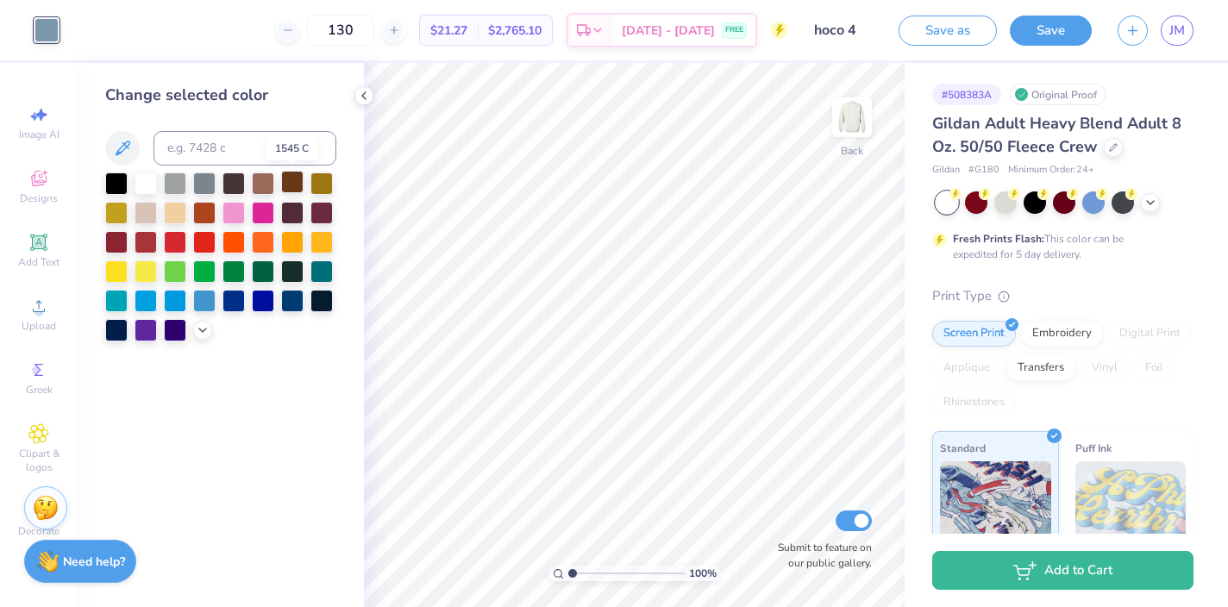
click at [292, 178] on div at bounding box center [292, 182] width 22 height 22
click at [260, 179] on div at bounding box center [263, 182] width 22 height 22
click at [116, 179] on div at bounding box center [116, 182] width 22 height 22
click at [297, 181] on div at bounding box center [292, 182] width 22 height 22
click at [146, 326] on div at bounding box center [146, 328] width 22 height 22
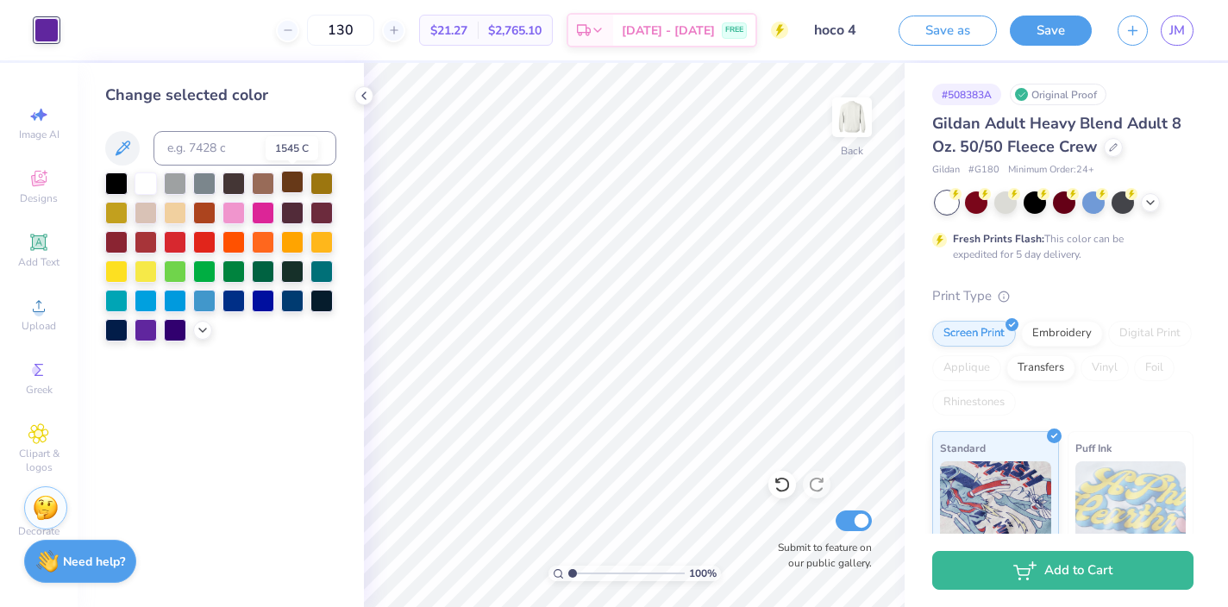
click at [299, 181] on div at bounding box center [292, 182] width 22 height 22
click at [263, 180] on div at bounding box center [263, 182] width 22 height 22
click at [1026, 28] on button "Save" at bounding box center [1051, 28] width 82 height 30
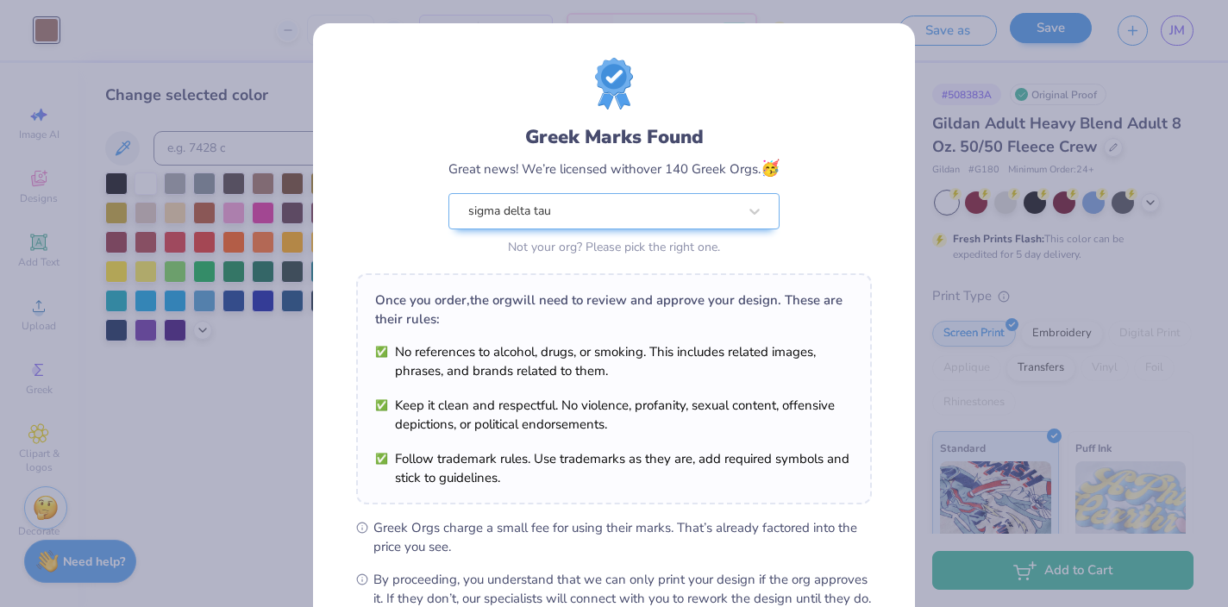
scroll to position [200, 0]
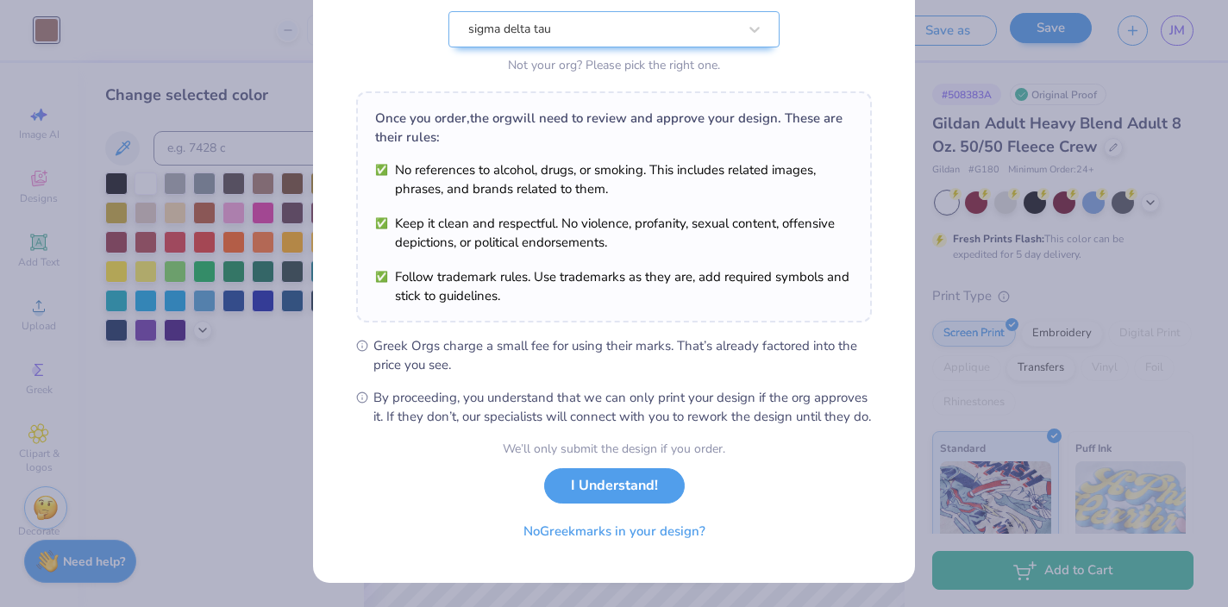
click at [628, 486] on button "I Understand!" at bounding box center [614, 485] width 141 height 35
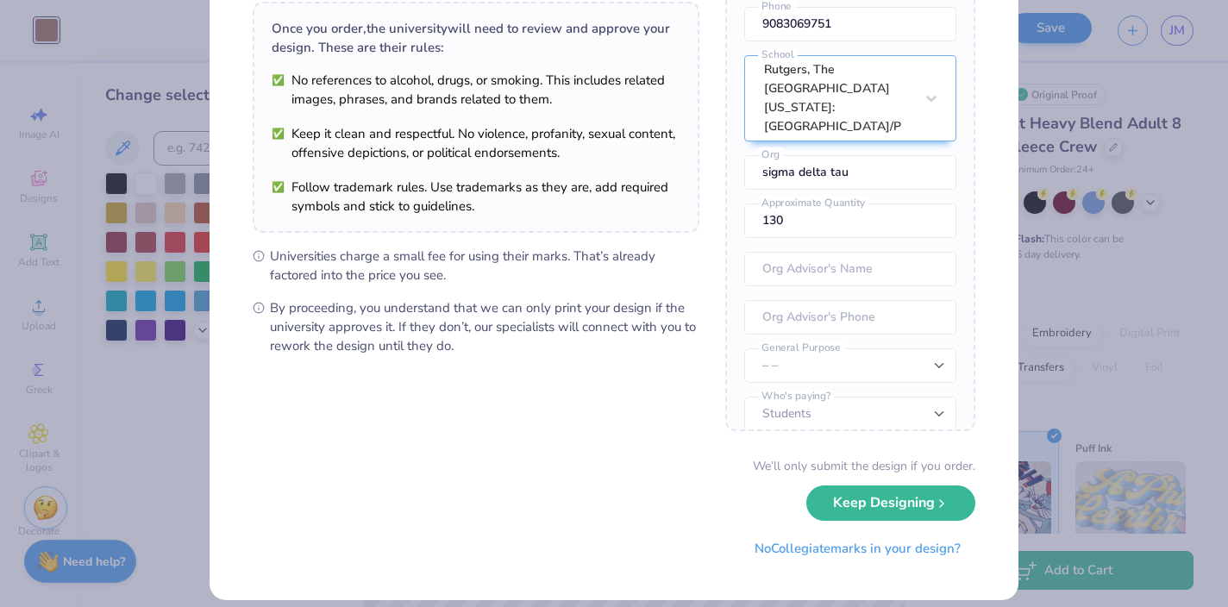
scroll to position [143, 0]
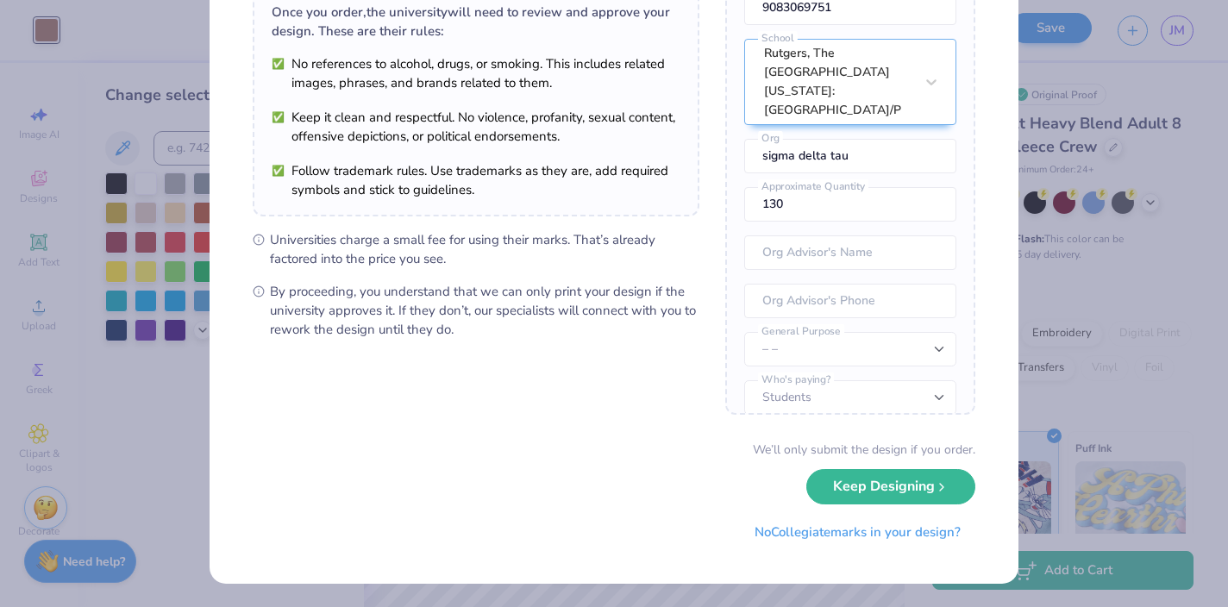
click at [876, 490] on button "Keep Designing" at bounding box center [890, 486] width 169 height 35
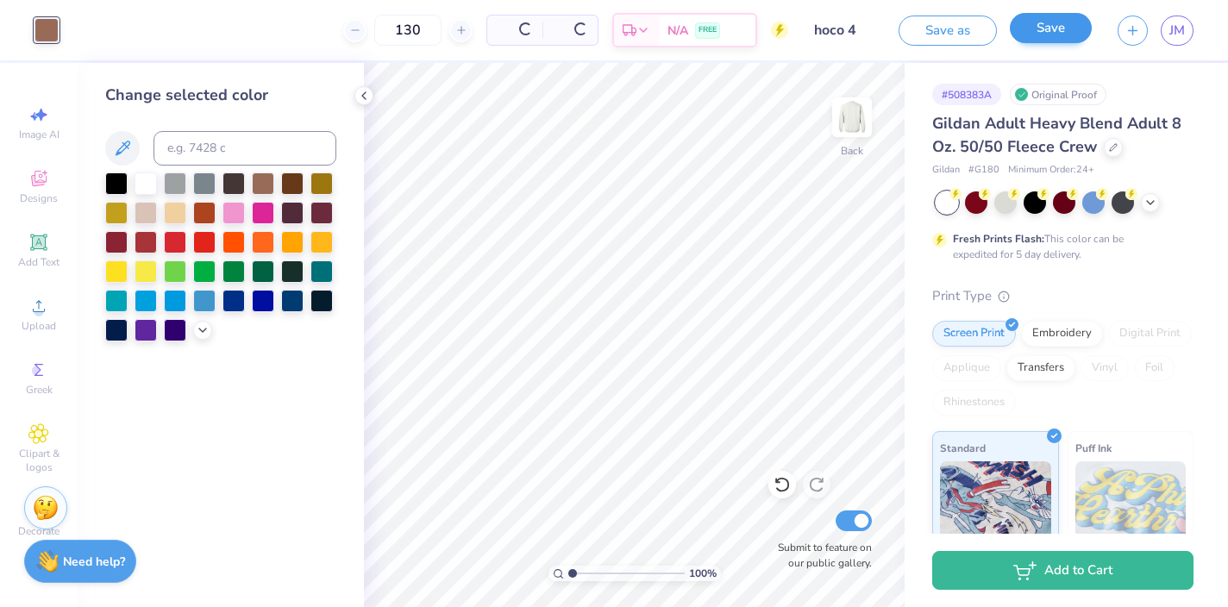
scroll to position [0, 0]
